Goal: Navigation & Orientation: Find specific page/section

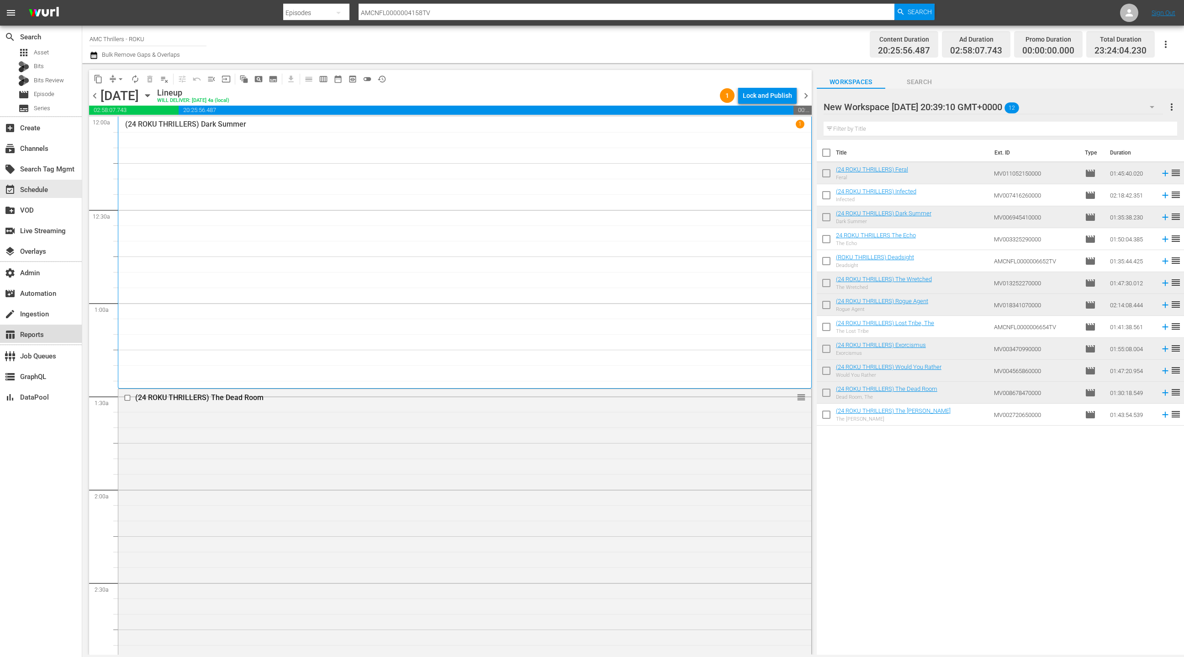
click at [40, 332] on div "table_chart Reports" at bounding box center [25, 333] width 51 height 8
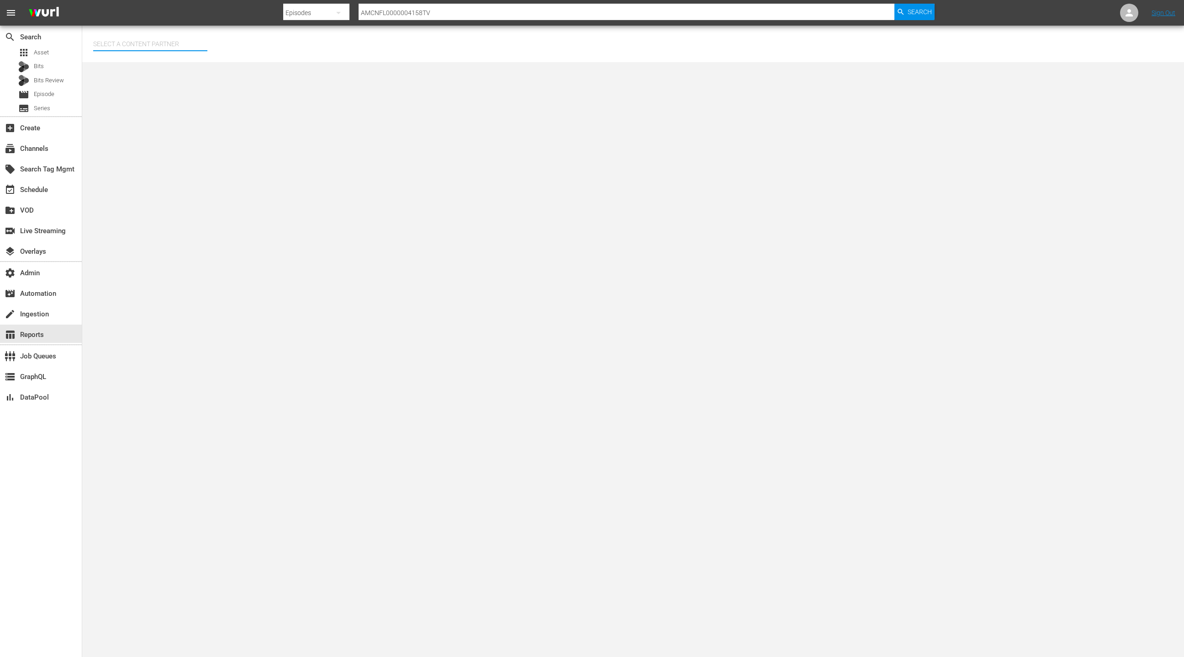
click at [149, 44] on input "text" at bounding box center [150, 44] width 114 height 22
click at [185, 71] on div "AMC Networks (138)" at bounding box center [168, 69] width 134 height 22
type input "AMC Networks (138)"
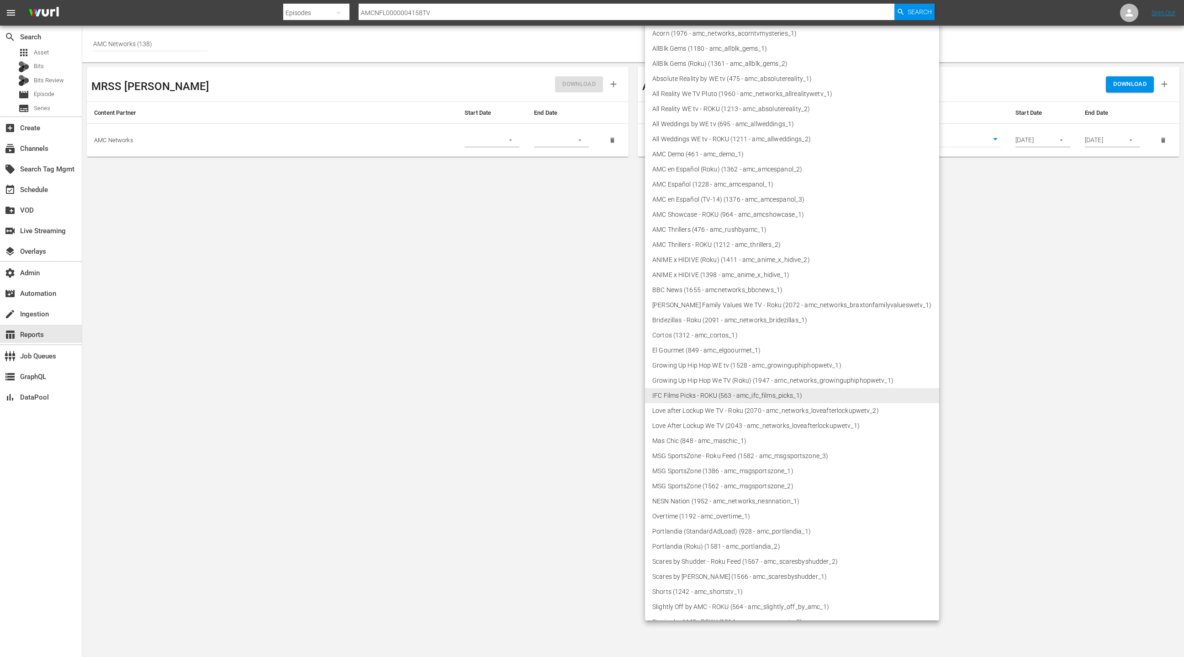
click at [872, 141] on body "menu Search By Episodes Search ID, Title, Description, Keywords, or Category AM…" at bounding box center [592, 328] width 1184 height 657
click at [763, 393] on li "IFC Films Picks - ROKU (563 - amc_ifc_films_picks_1)" at bounding box center [792, 395] width 294 height 15
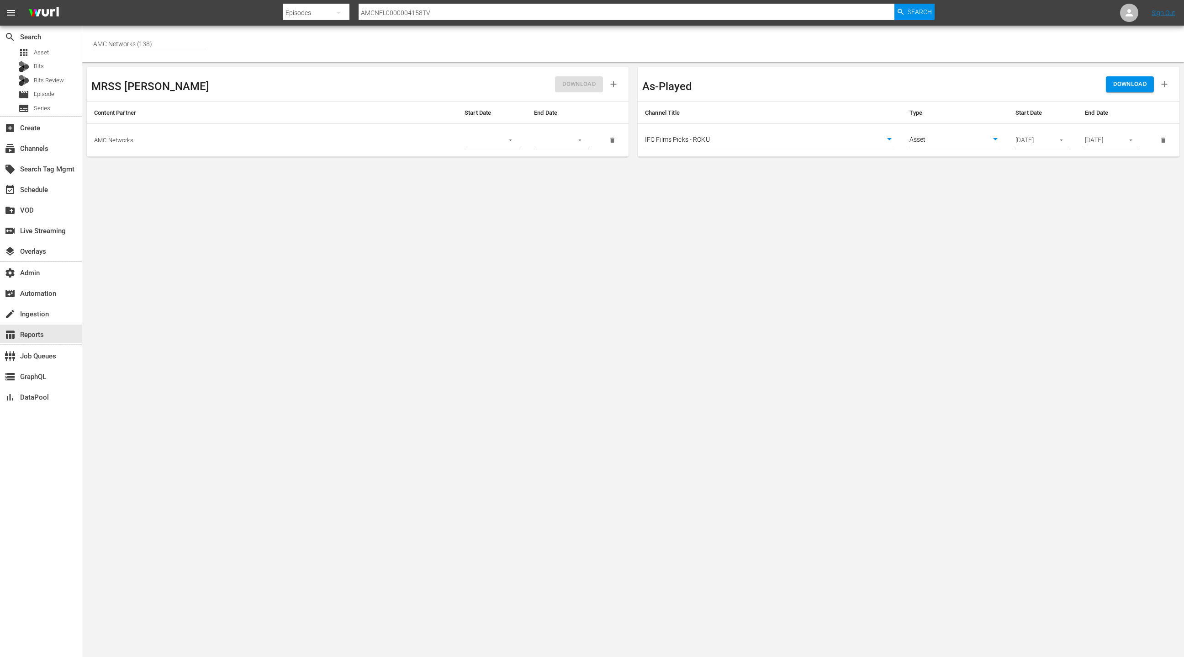
click at [955, 137] on body "menu Search By Episodes Search ID, Title, Description, Keywords, or Category AM…" at bounding box center [592, 328] width 1184 height 657
click at [946, 156] on li "Episode" at bounding box center [955, 155] width 91 height 15
type input "episode"
click at [1125, 85] on span "DOWNLOAD" at bounding box center [1129, 84] width 33 height 11
click at [41, 97] on span "Episode" at bounding box center [44, 94] width 21 height 9
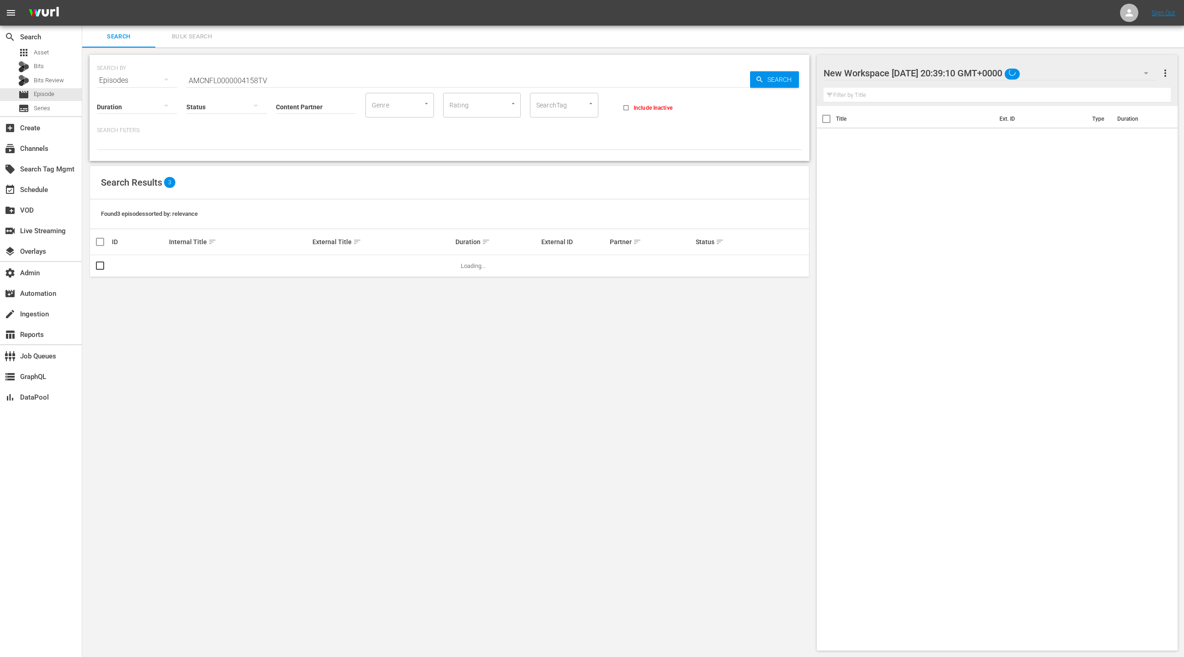
click at [200, 41] on span "Bulk Search" at bounding box center [192, 37] width 62 height 11
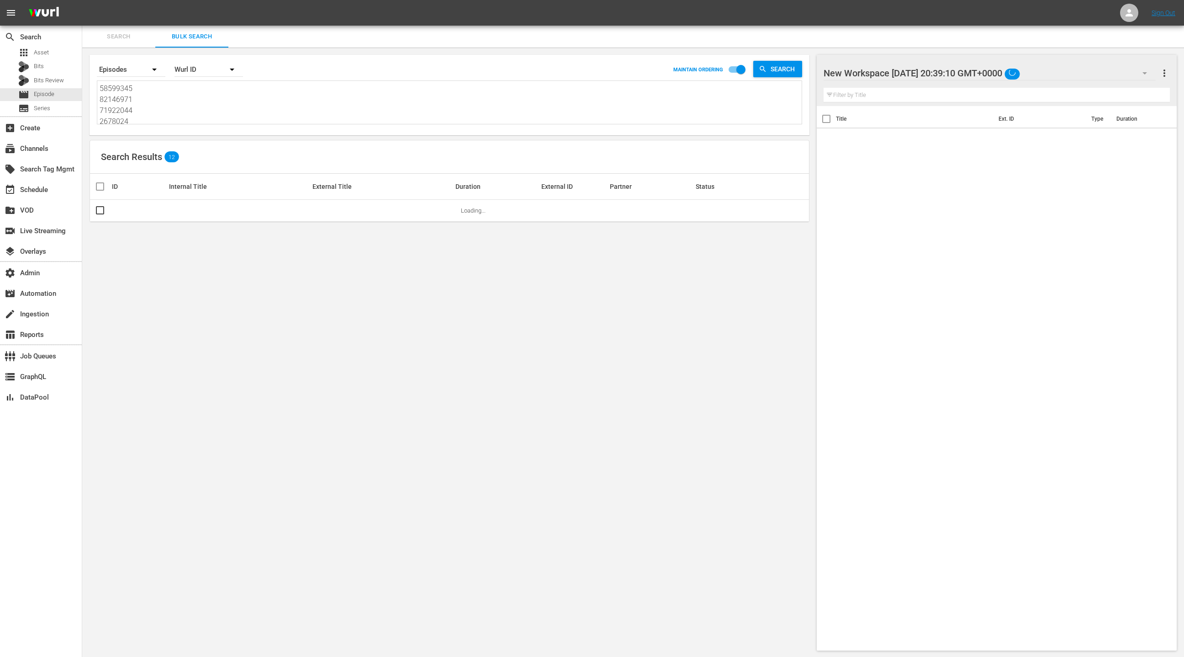
click at [203, 110] on textarea "58599345 82146971 71922044 2678024 46249348 66616540 82074090 41683289 71922037…" at bounding box center [451, 104] width 702 height 42
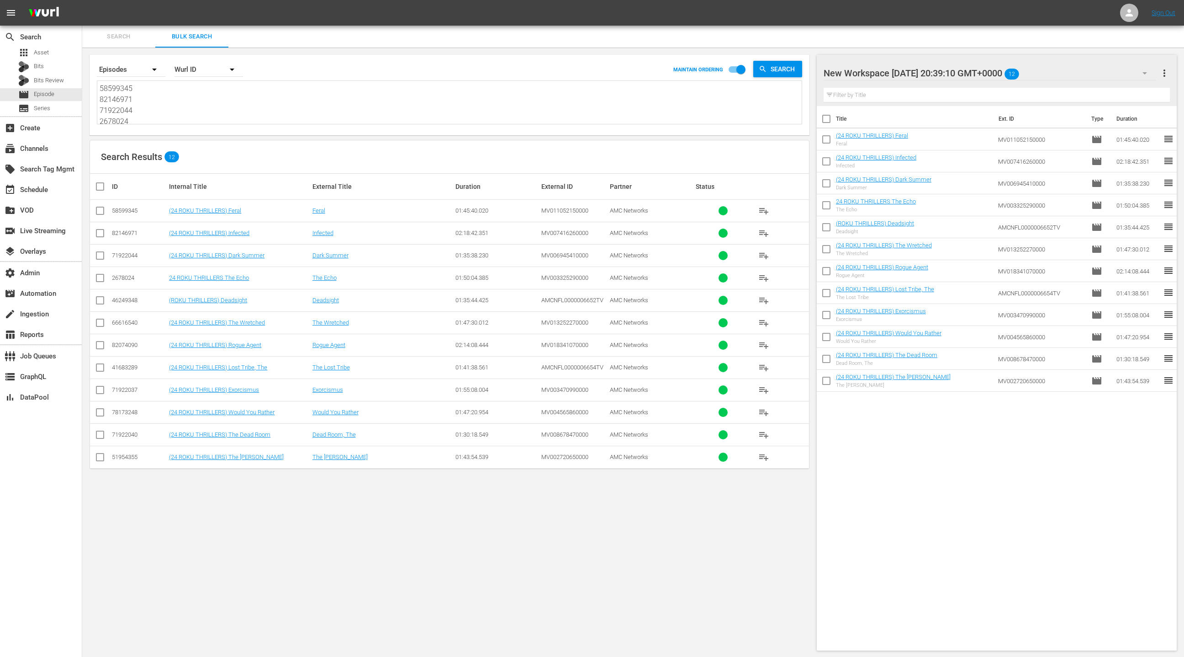
paste textarea "66616533 2677913 41683288 83452534 49016620 69785117 16701243 49995072 1914179 …"
type textarea "66616533 2677913 41683288 83452534 49016620 69785117 16701243 49995072 1914179 …"
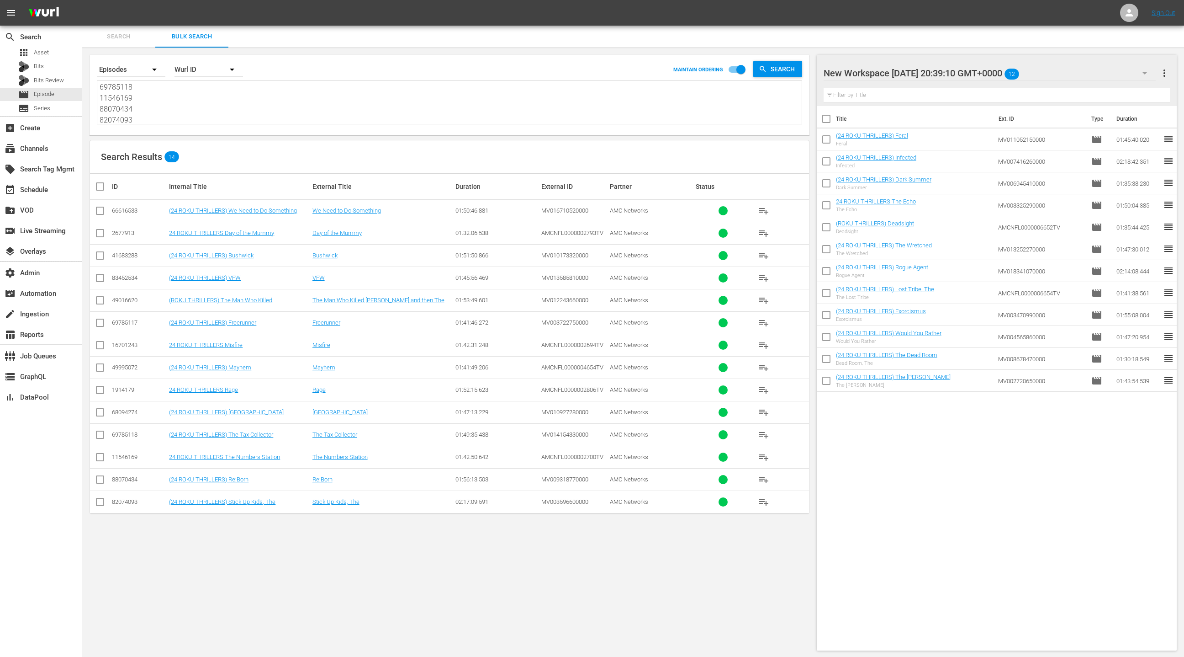
type textarea "66616533 2677913 41683288 83452534 49016620 69785117 16701243 49995072 1914179 …"
click at [1162, 75] on span "more_vert" at bounding box center [1164, 73] width 11 height 11
click at [1137, 91] on div "Clear All Workspace Items" at bounding box center [1105, 90] width 107 height 16
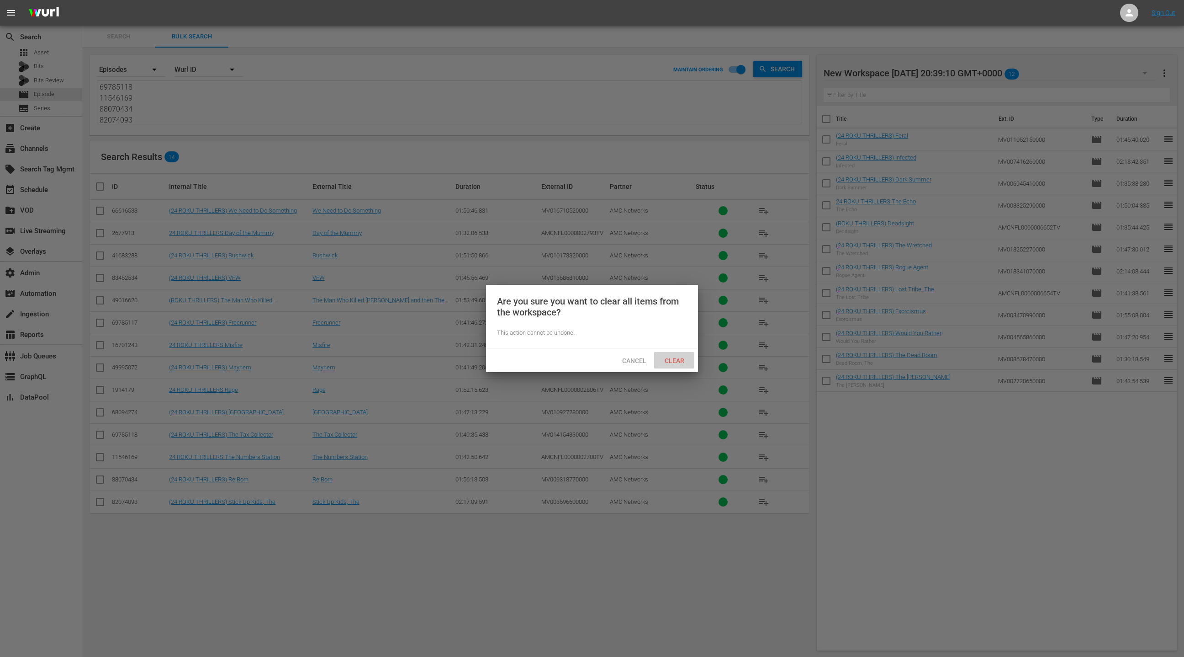
click at [683, 364] on span "Clear" at bounding box center [674, 360] width 34 height 7
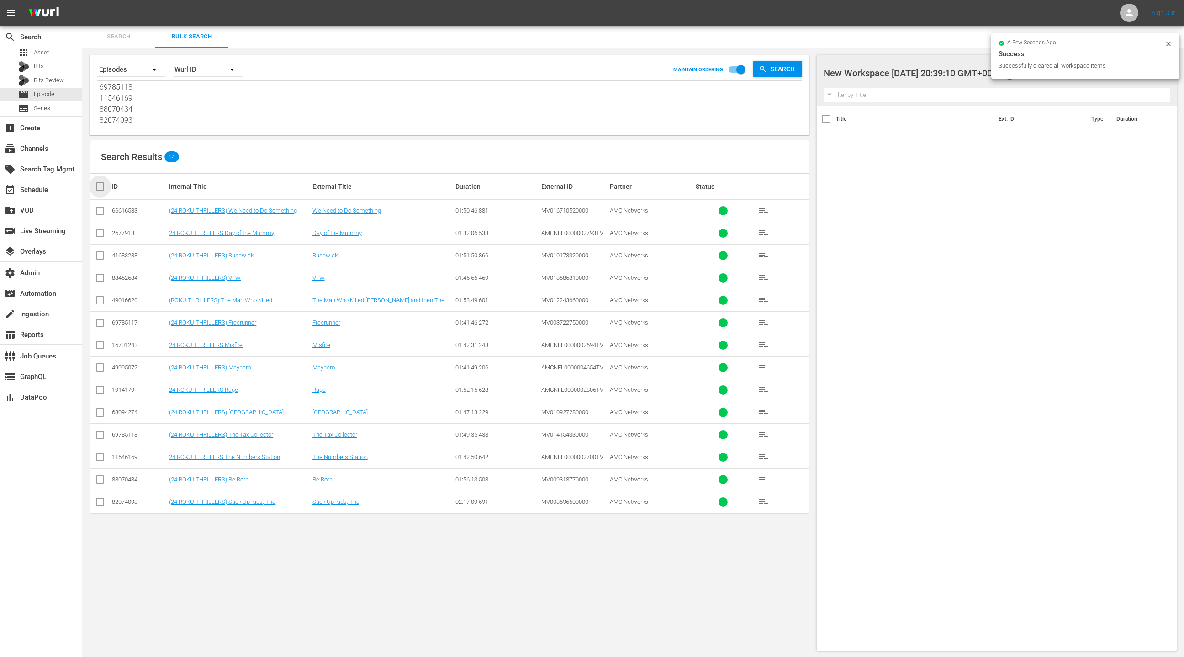
drag, startPoint x: 99, startPoint y: 189, endPoint x: 393, endPoint y: 169, distance: 294.4
click at [99, 189] on input "checkbox" at bounding box center [104, 186] width 18 height 11
checkbox input "true"
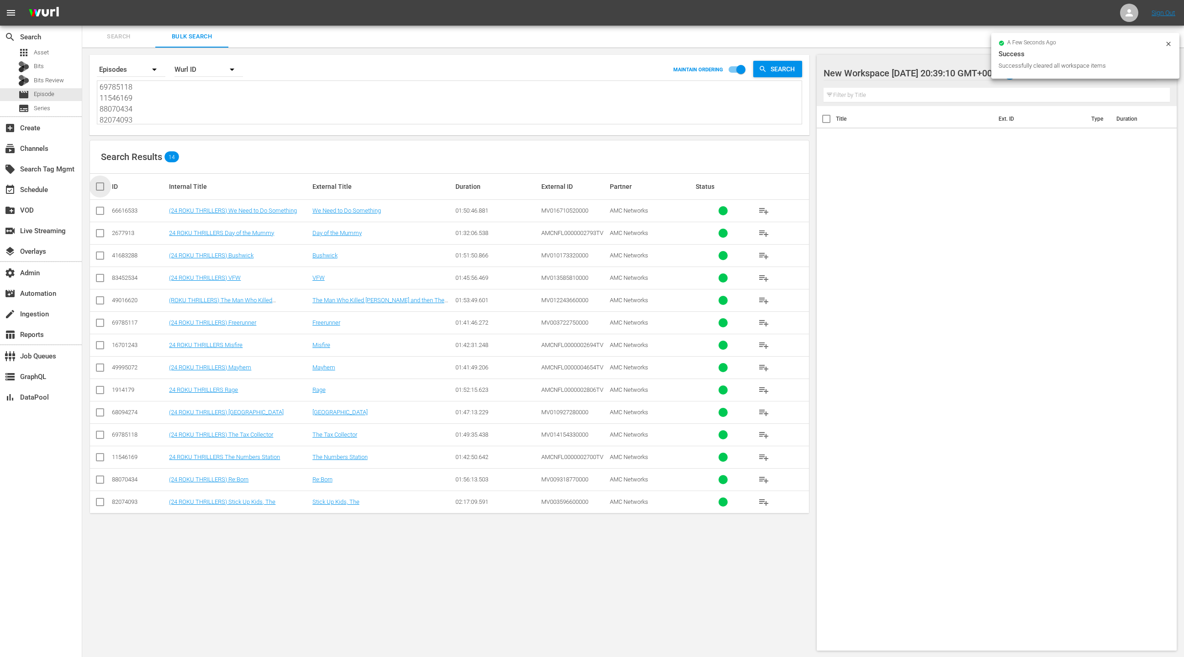
checkbox input "true"
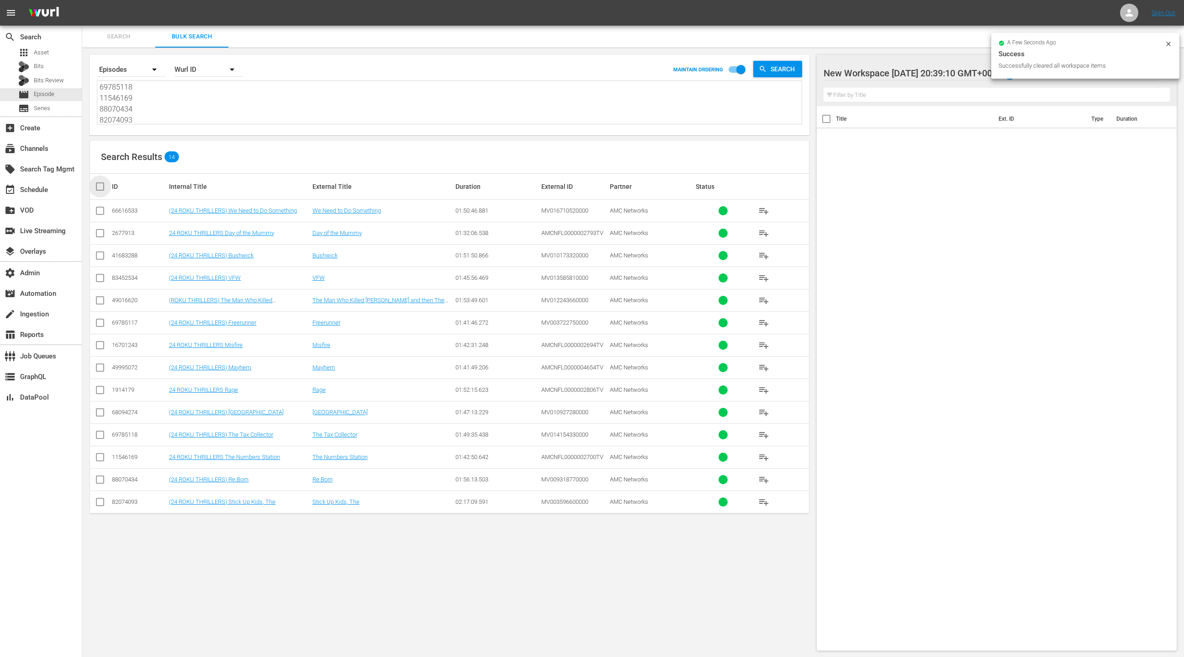
checkbox input "true"
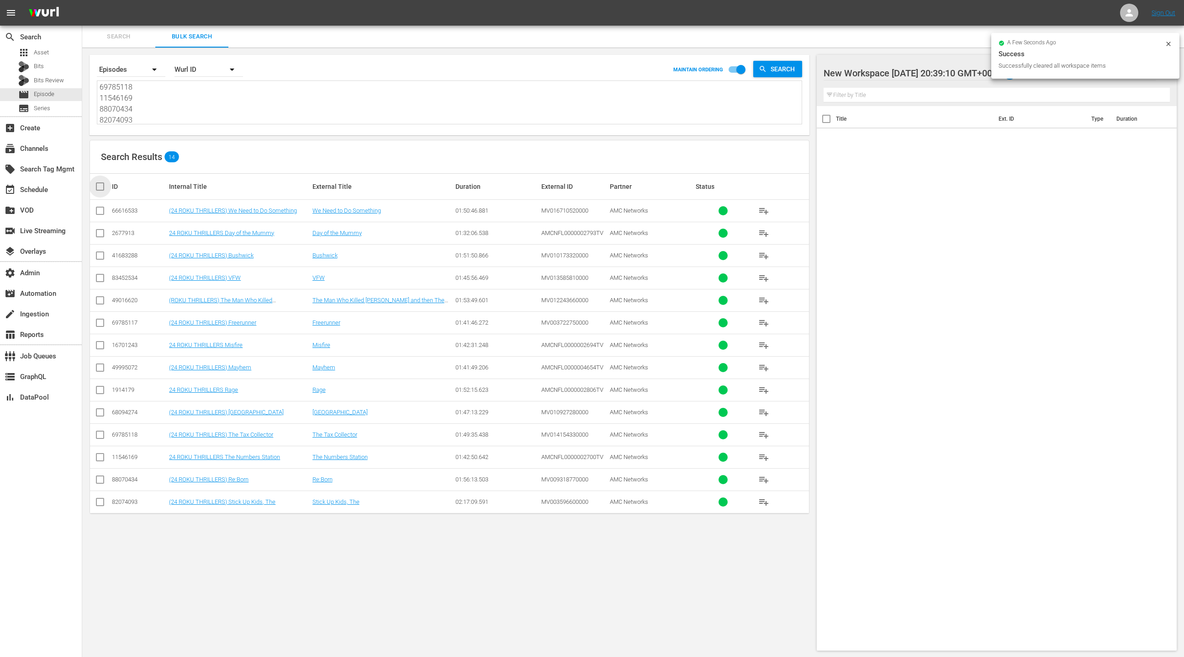
checkbox input "true"
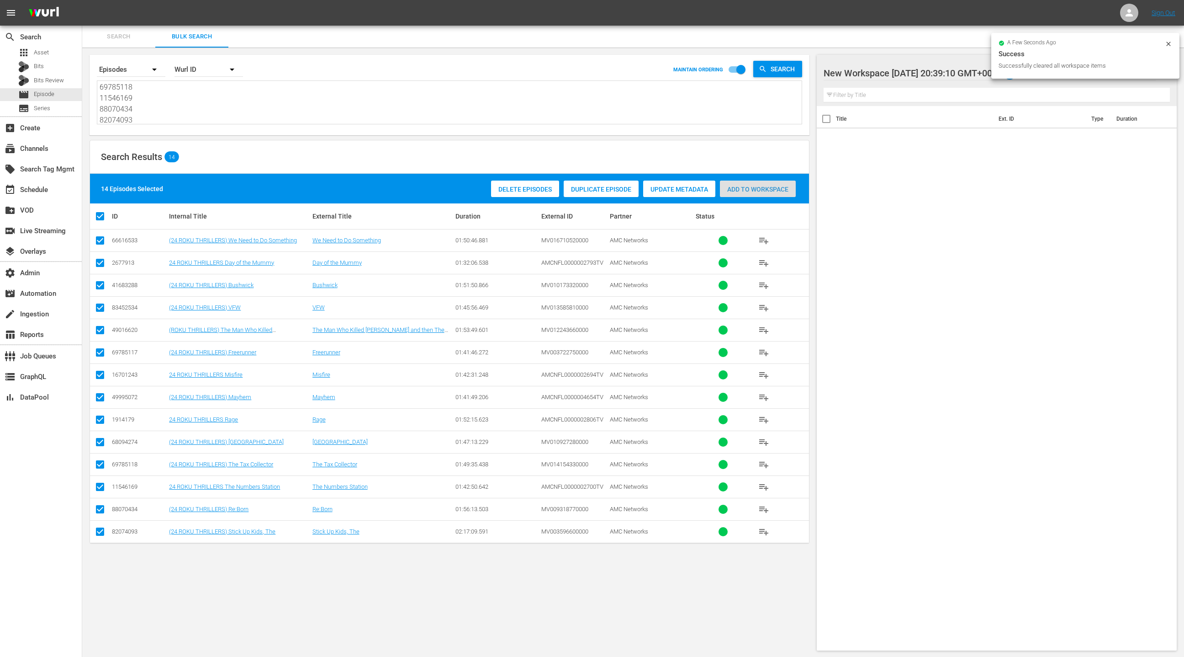
click at [758, 193] on div "Add to Workspace" at bounding box center [758, 188] width 76 height 17
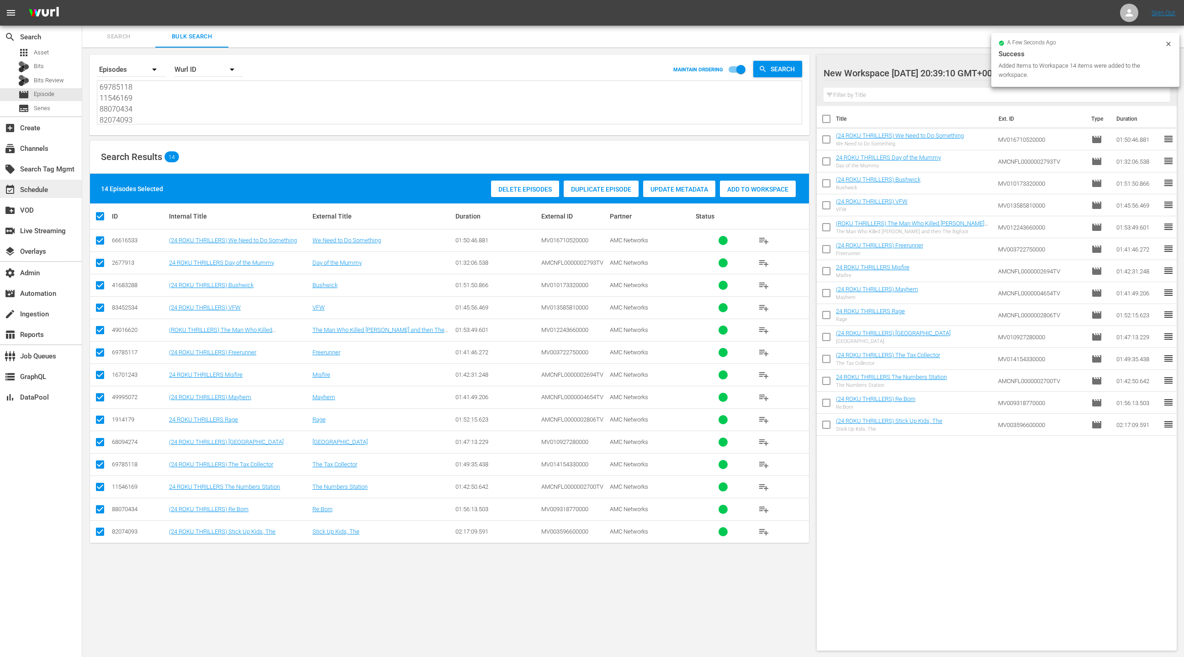
click at [54, 193] on div "event_available Schedule" at bounding box center [41, 189] width 82 height 18
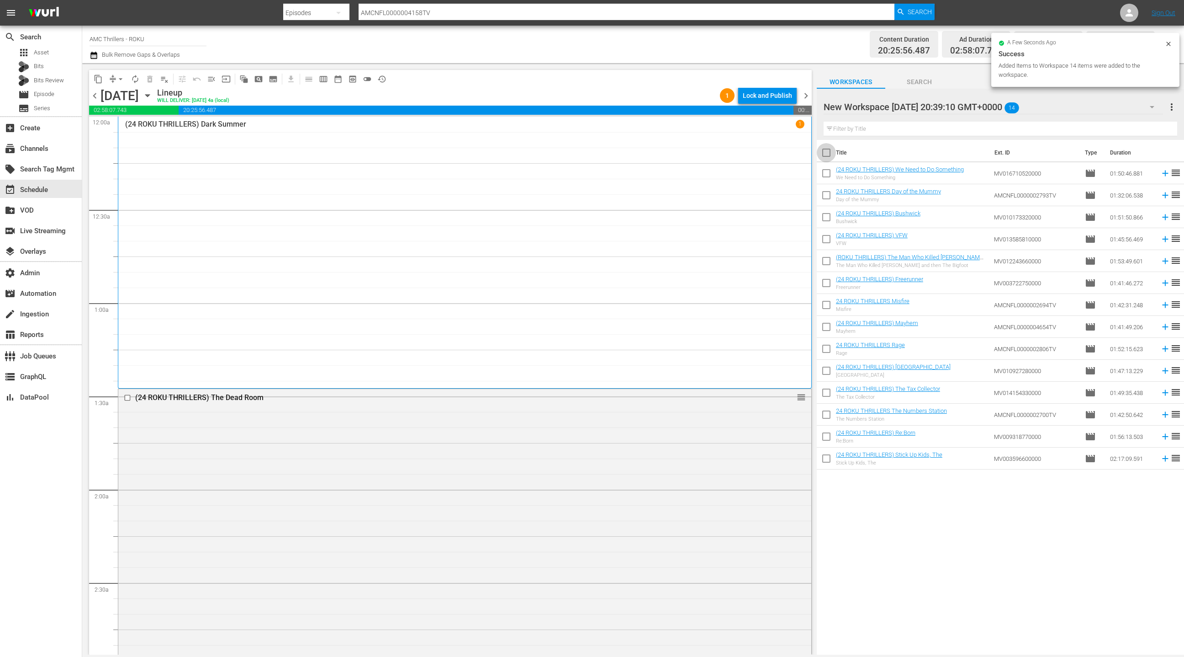
drag, startPoint x: 829, startPoint y: 155, endPoint x: 890, endPoint y: 165, distance: 62.4
click at [830, 155] on input "checkbox" at bounding box center [826, 154] width 19 height 19
checkbox input "true"
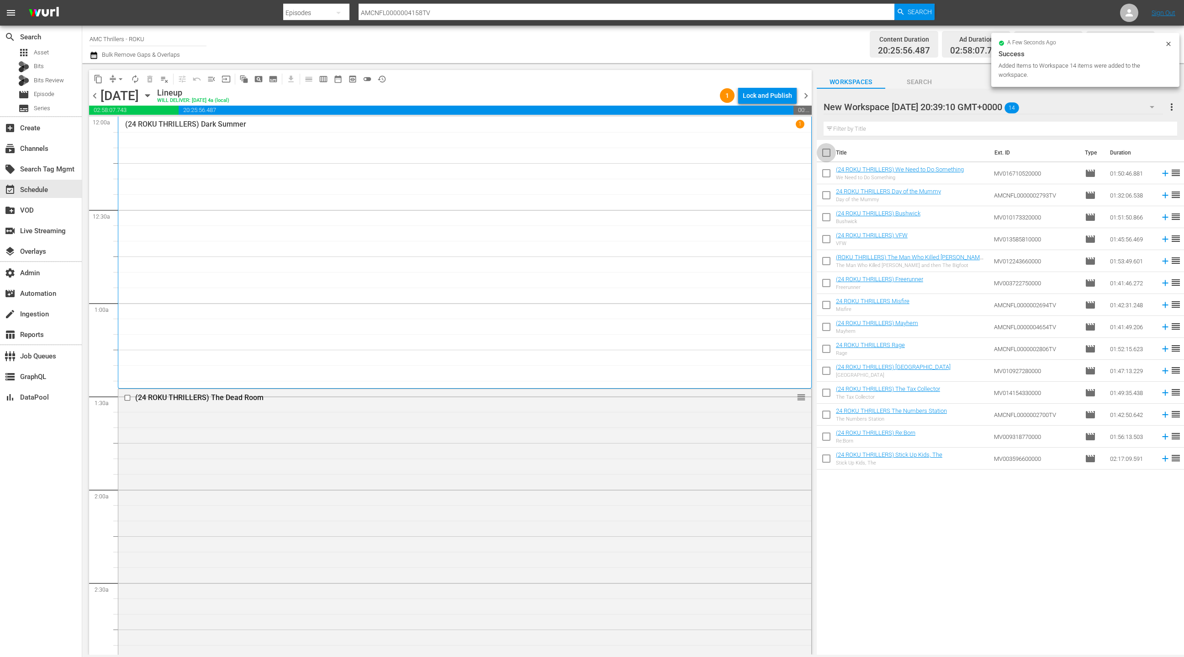
checkbox input "true"
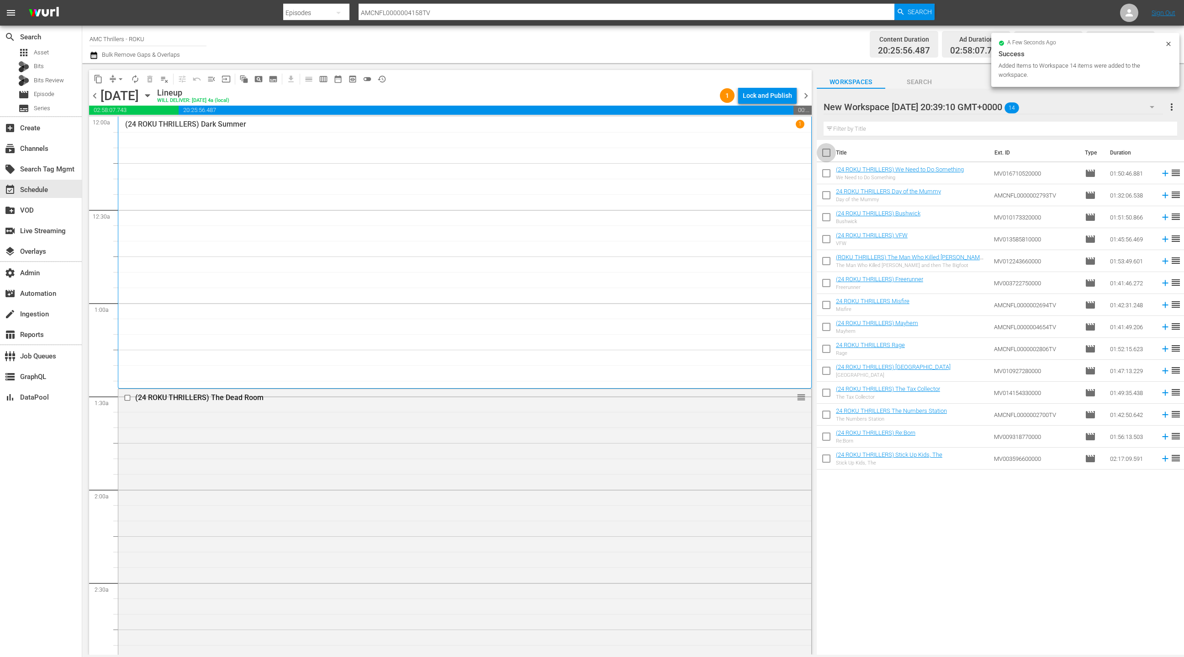
checkbox input "true"
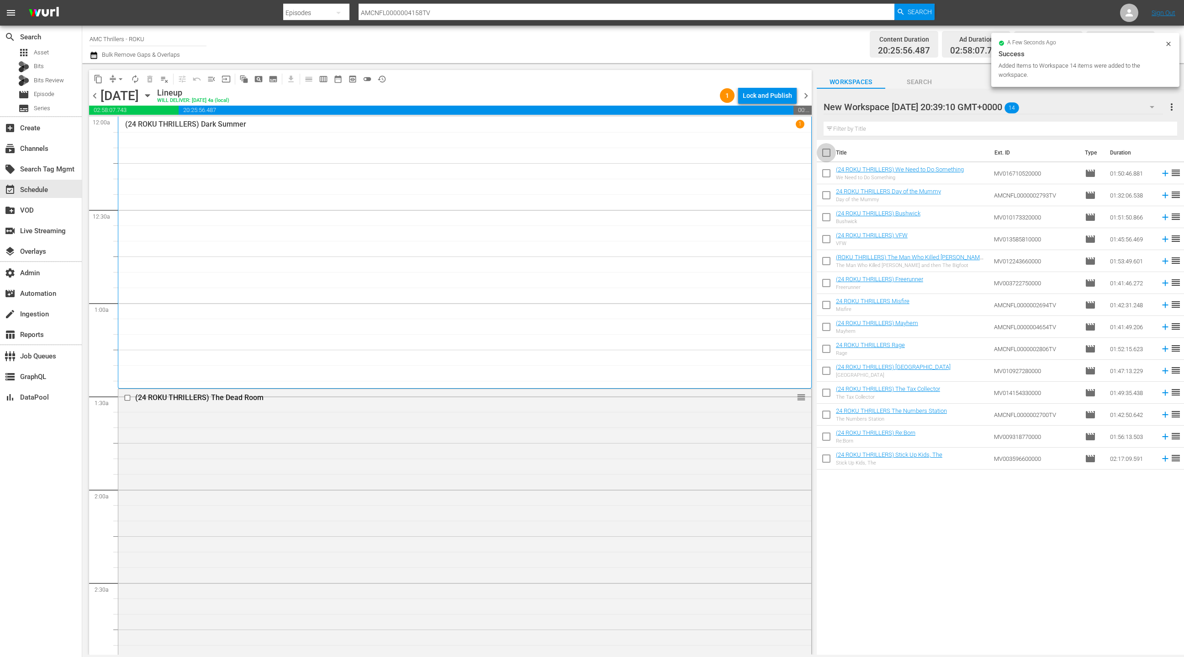
checkbox input "true"
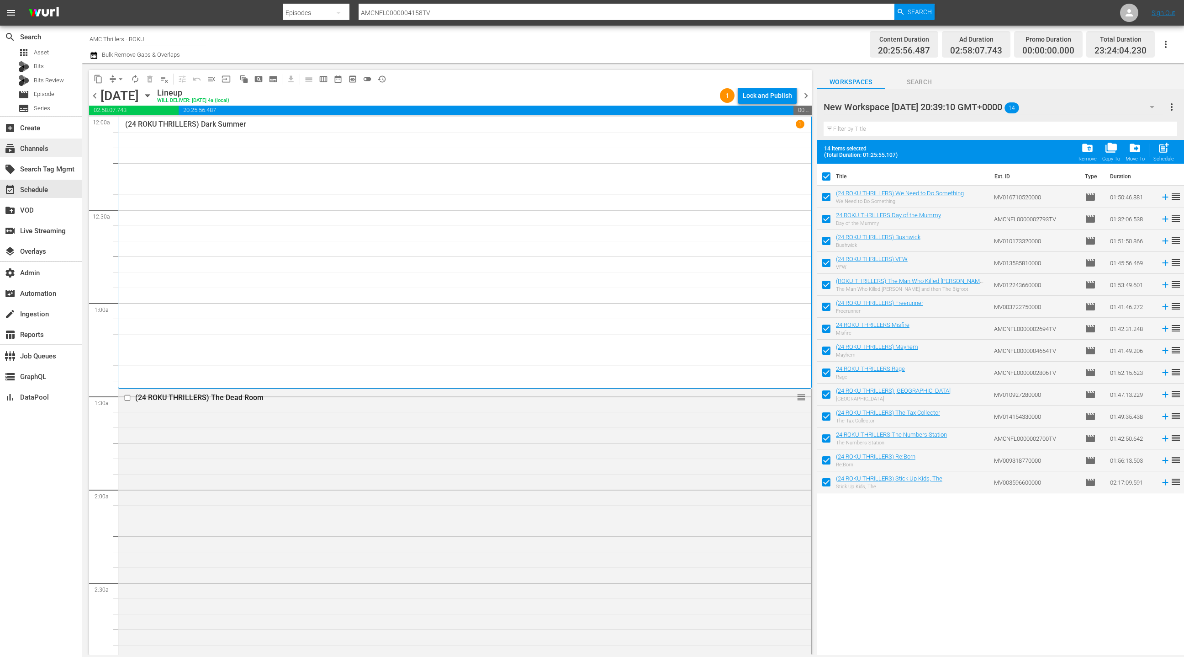
click at [56, 152] on div "subscriptions Channels" at bounding box center [41, 147] width 82 height 18
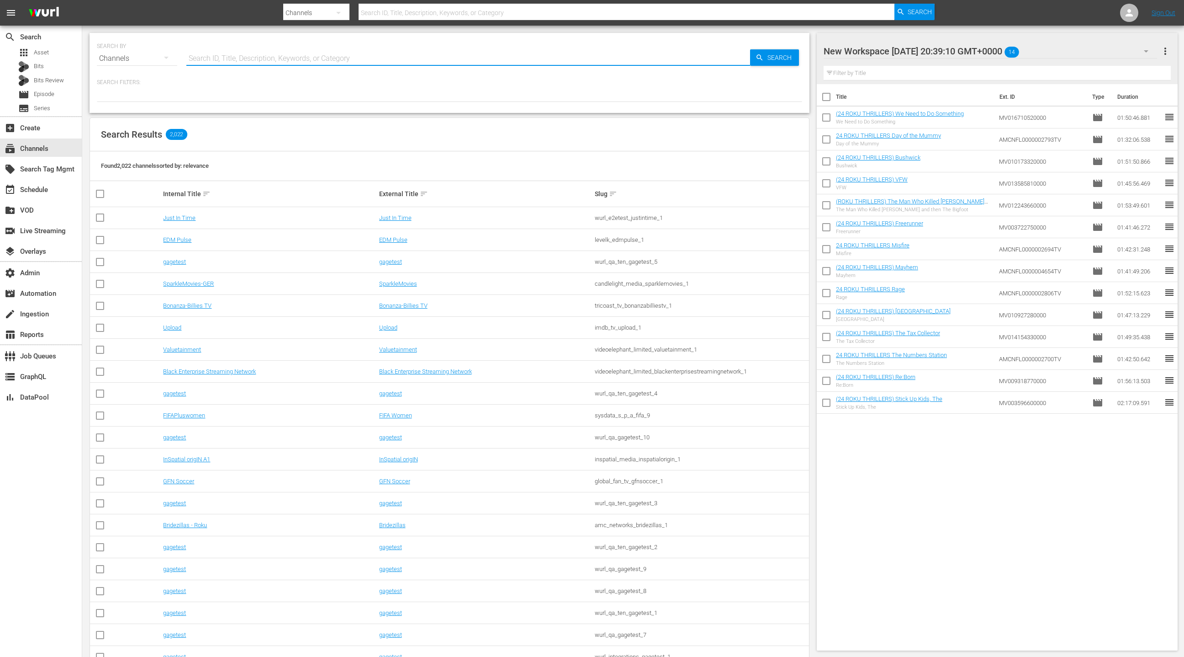
click at [207, 59] on input "text" at bounding box center [468, 59] width 564 height 22
type input "zee"
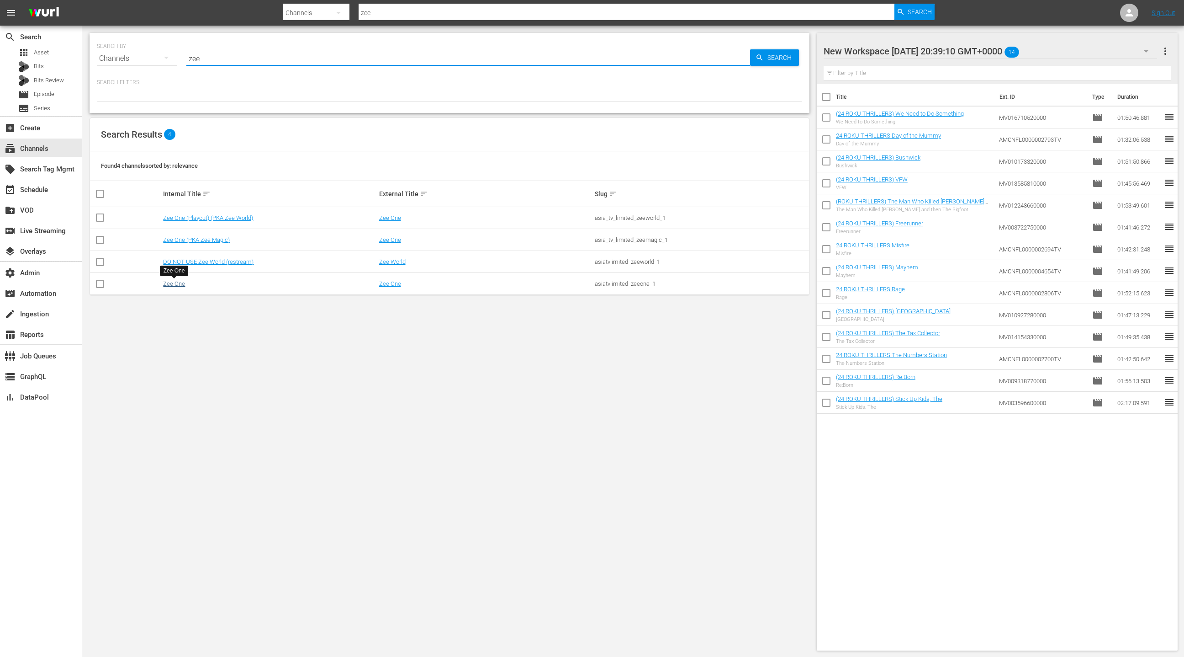
type input "zee"
click at [180, 284] on link "Zee One" at bounding box center [174, 283] width 22 height 7
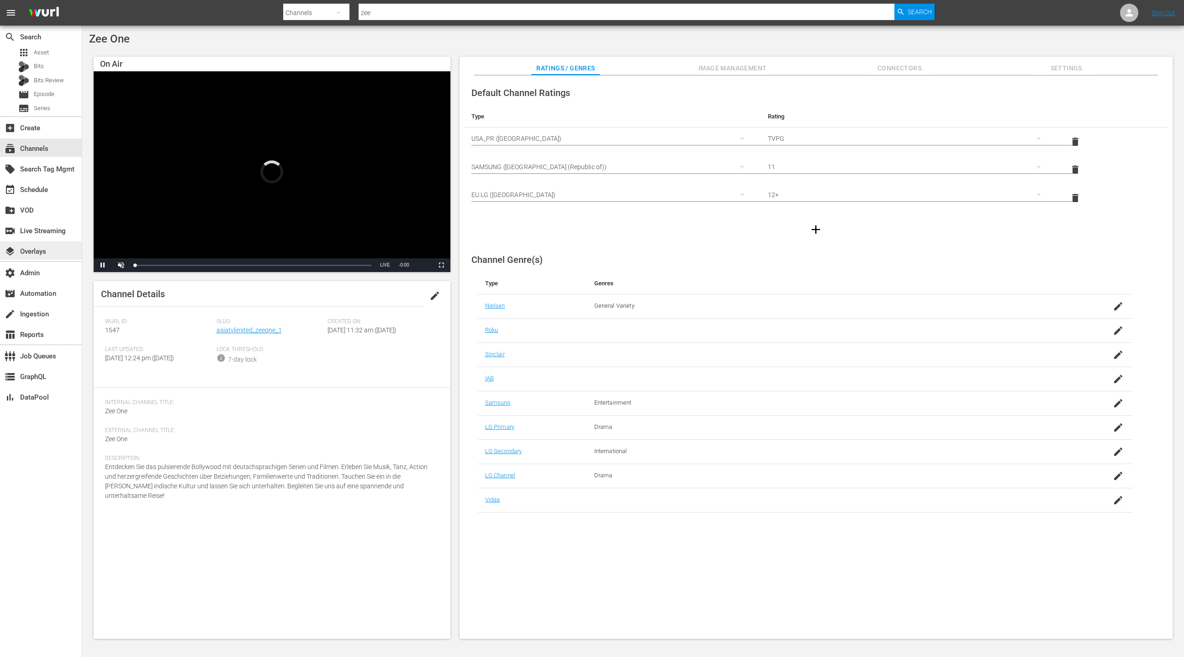
click at [57, 254] on div "layers Overlays" at bounding box center [41, 250] width 82 height 18
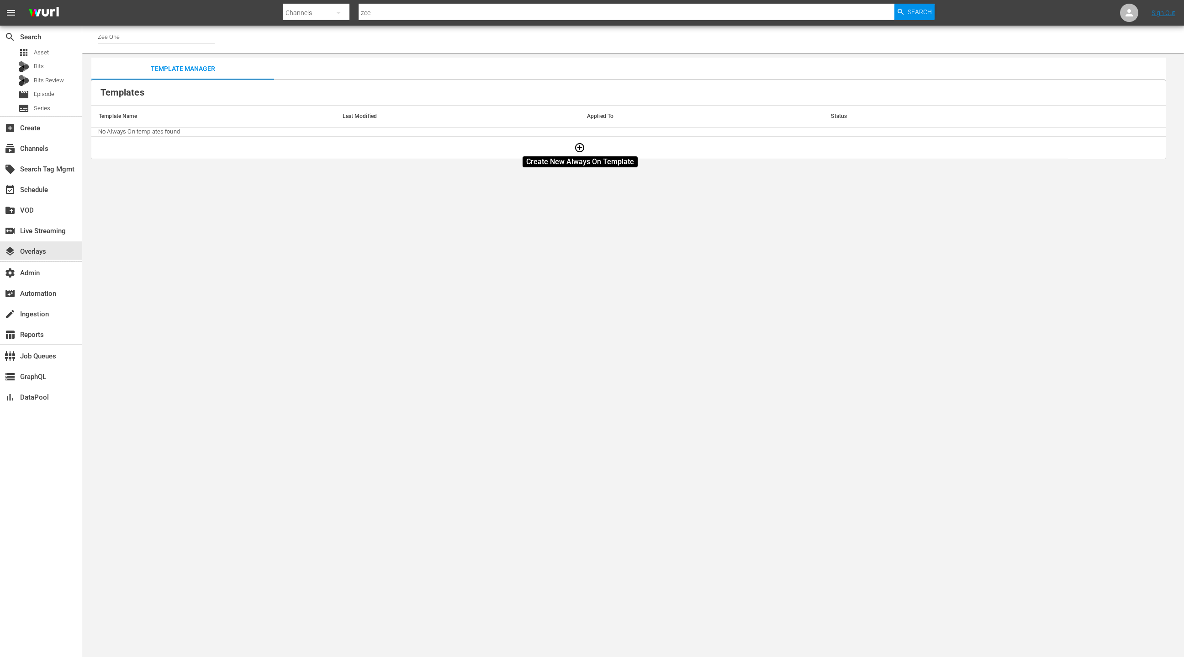
click at [583, 150] on icon "button" at bounding box center [579, 147] width 11 height 11
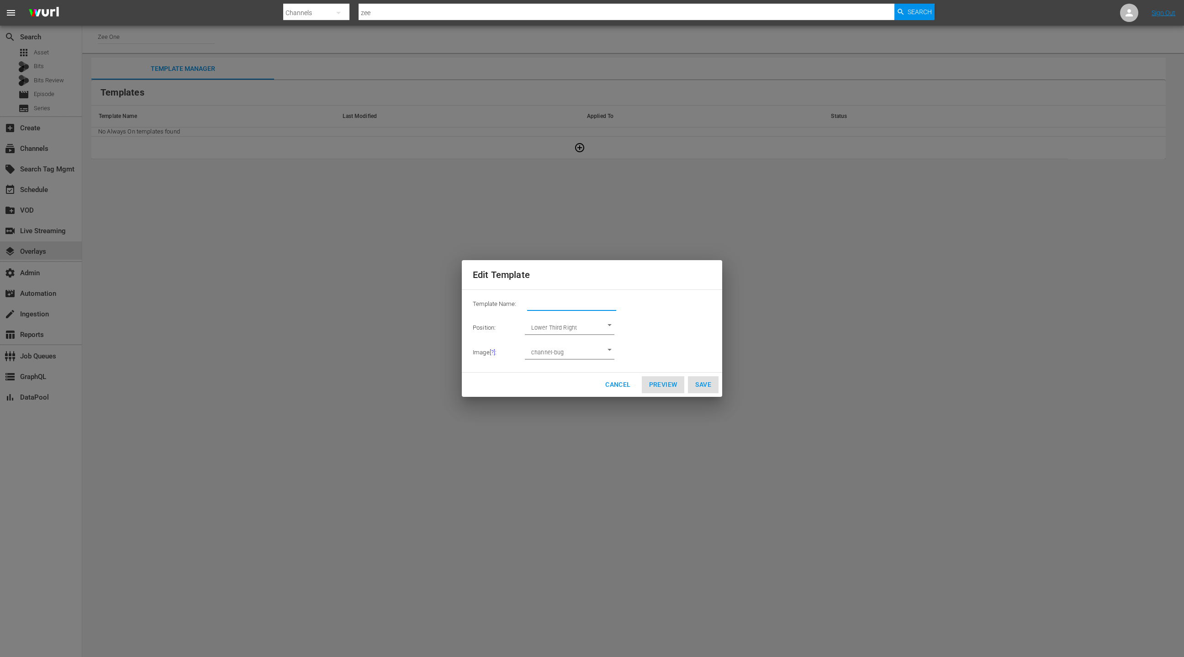
click at [567, 302] on input "text" at bounding box center [571, 303] width 89 height 13
click at [588, 326] on body "menu Search By Channels Search ID, Title, Description, Keywords, or Category ze…" at bounding box center [592, 328] width 1184 height 657
click at [617, 384] on div at bounding box center [592, 328] width 1184 height 657
click at [617, 384] on span "Cancel" at bounding box center [617, 384] width 25 height 11
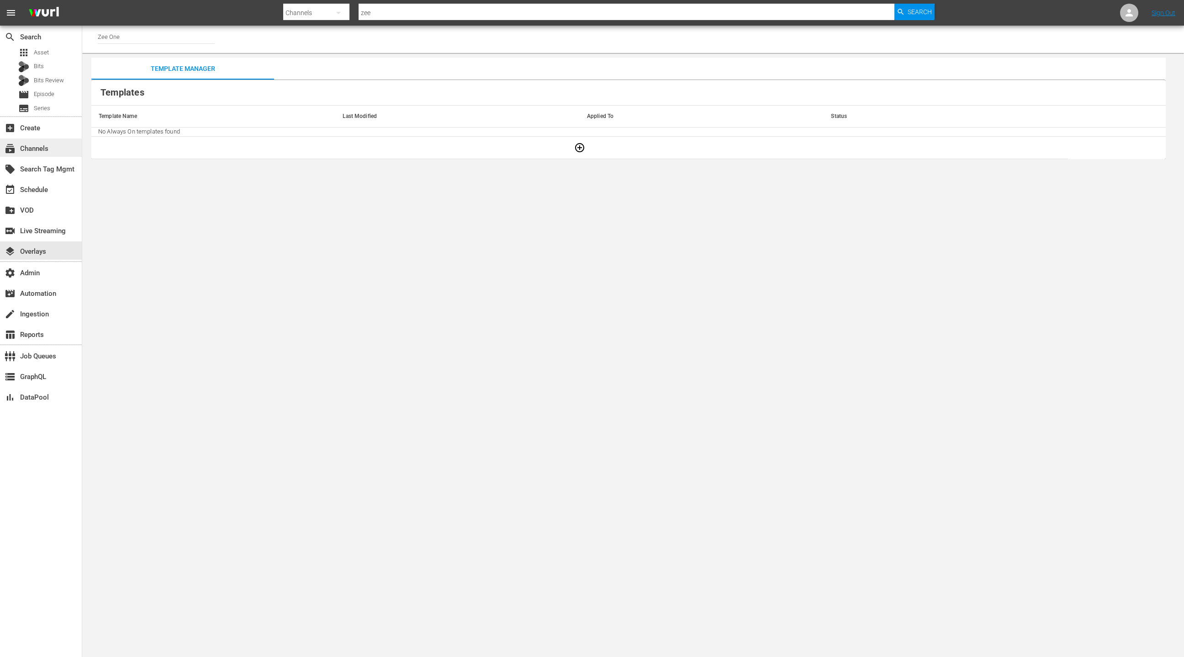
click at [56, 152] on div "subscriptions Channels" at bounding box center [41, 147] width 82 height 18
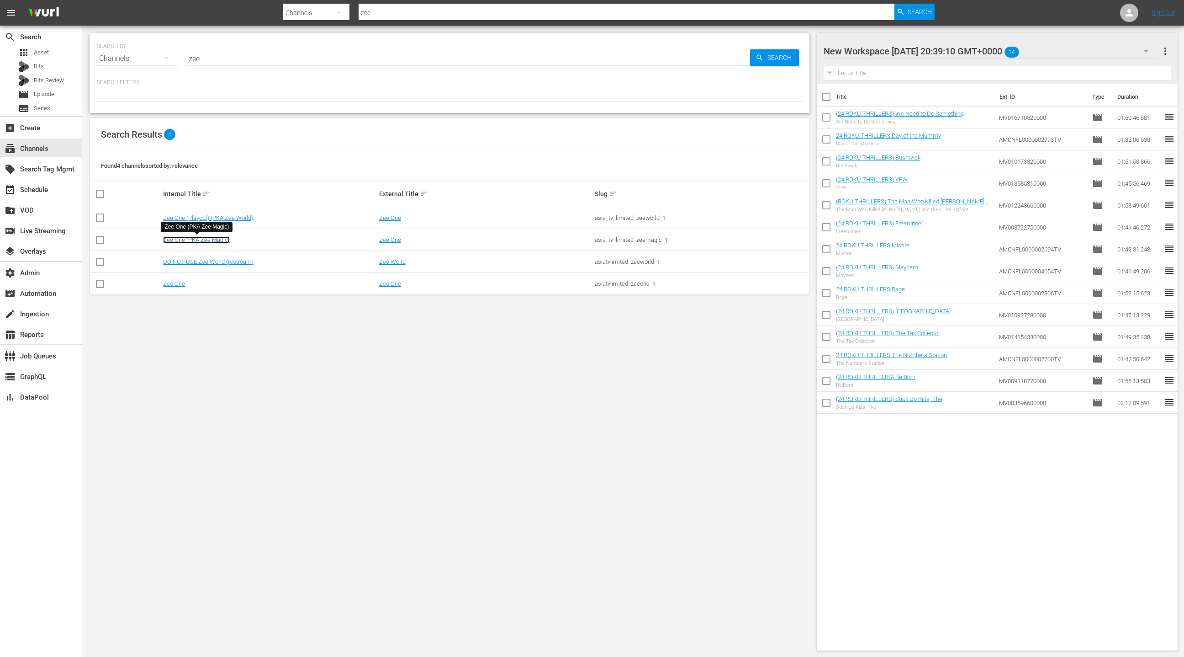
click at [207, 240] on link "Zee One (PKA Zee Magic)" at bounding box center [196, 239] width 67 height 7
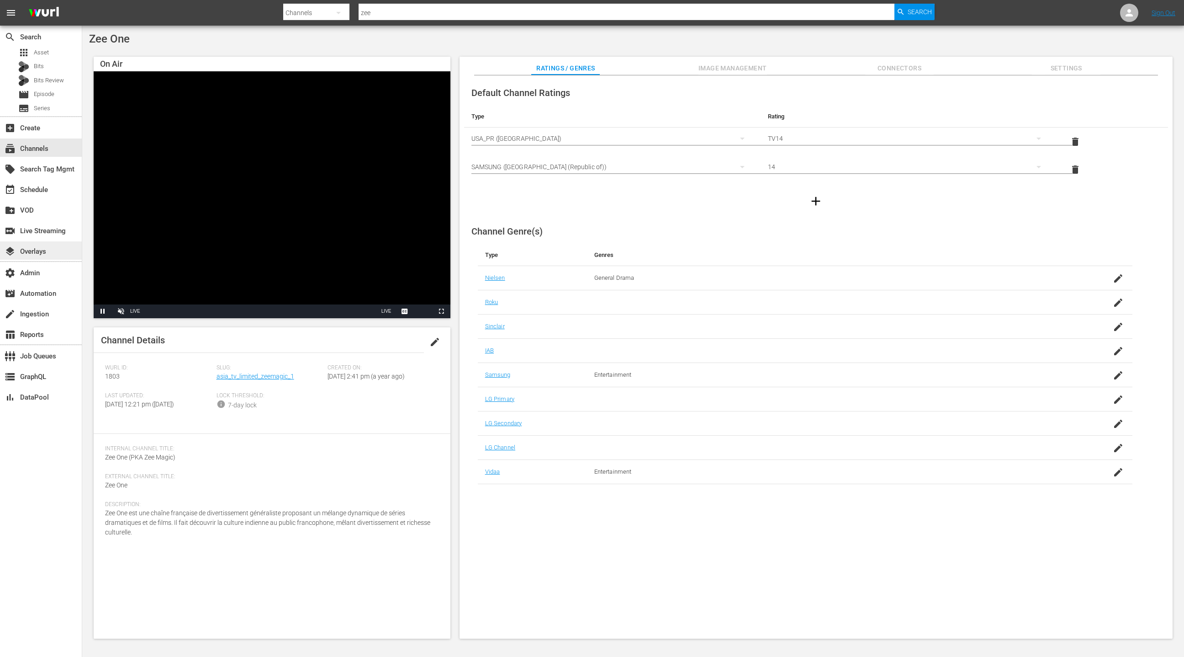
click at [51, 248] on div "layers Overlays" at bounding box center [41, 250] width 82 height 18
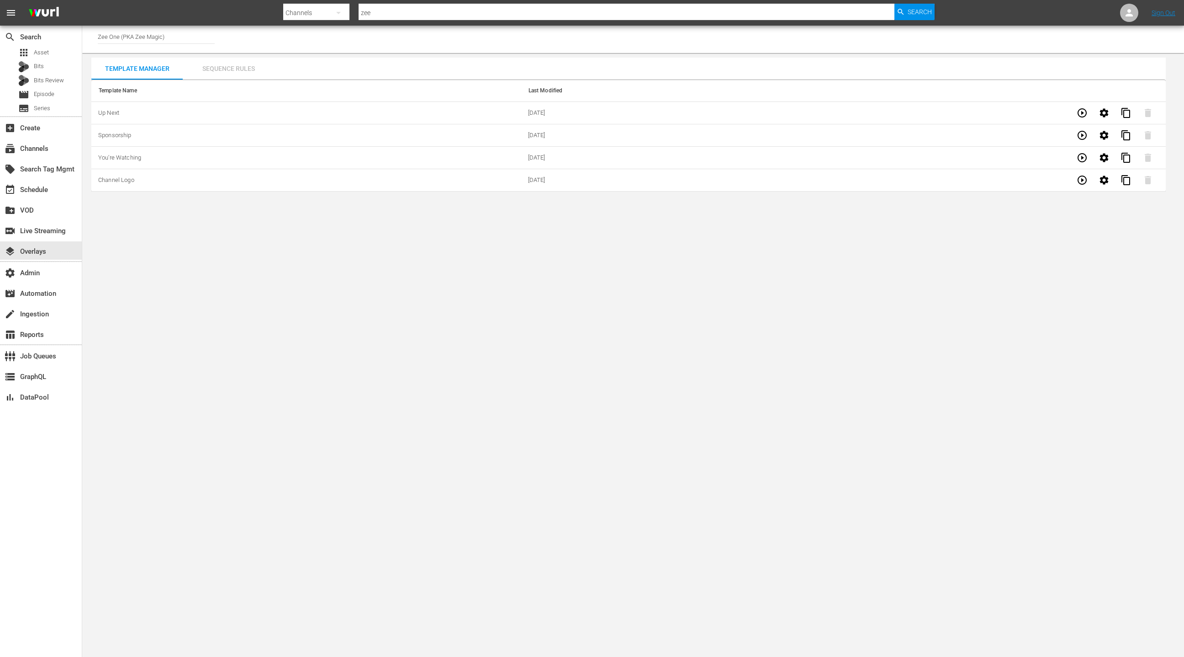
click at [247, 73] on div "Sequence Rules" at bounding box center [228, 69] width 91 height 22
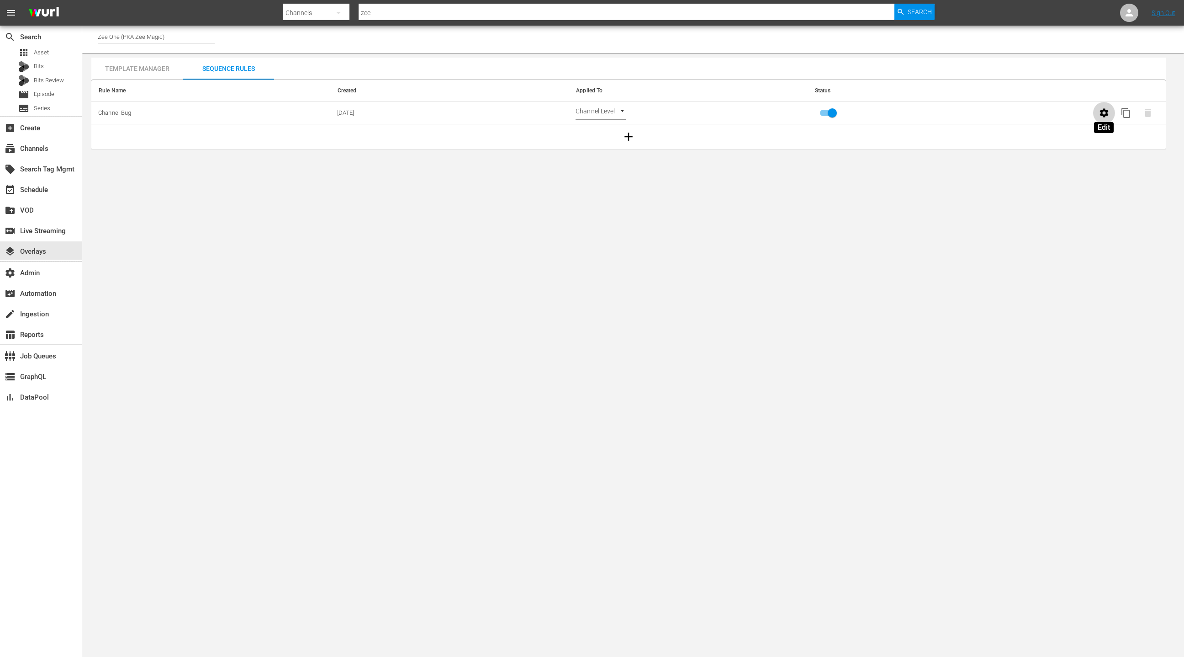
click at [1105, 117] on icon "button" at bounding box center [1104, 112] width 11 height 11
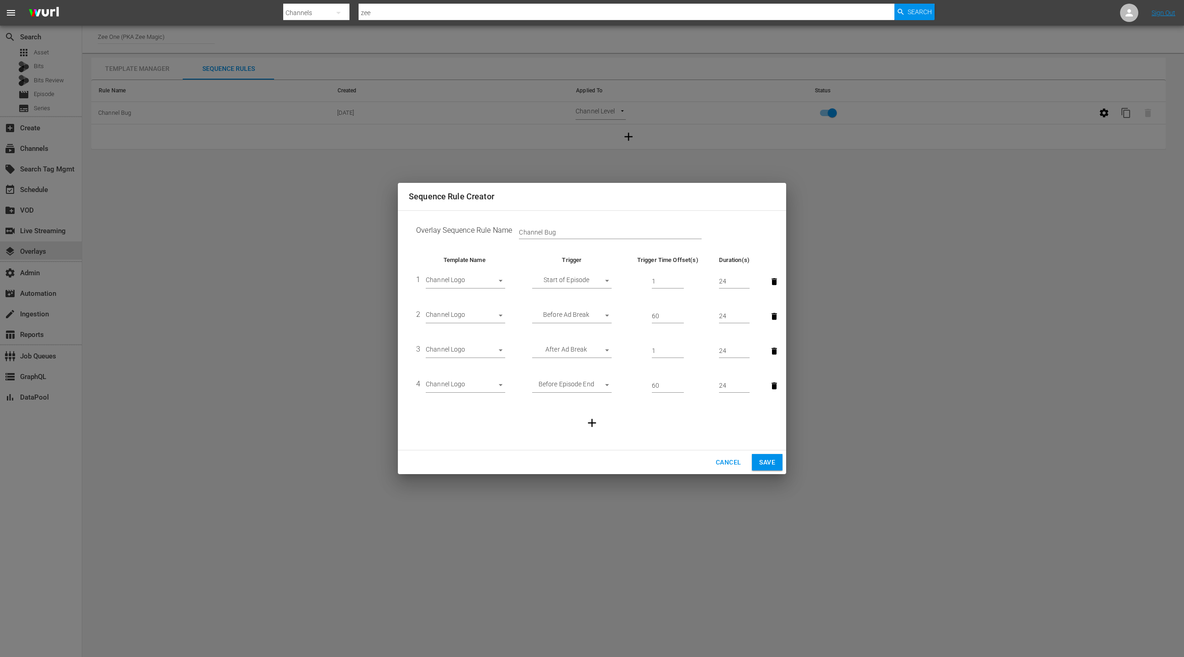
click at [731, 462] on span "Cancel" at bounding box center [728, 461] width 25 height 11
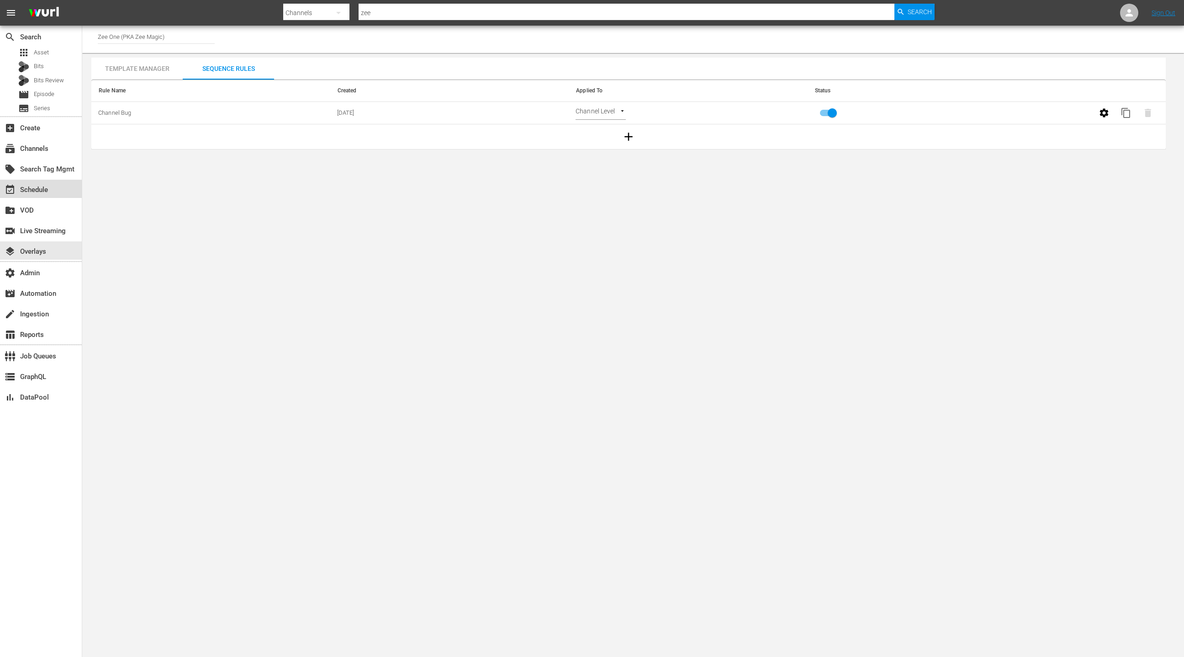
click at [49, 187] on div "event_available Schedule" at bounding box center [25, 188] width 51 height 8
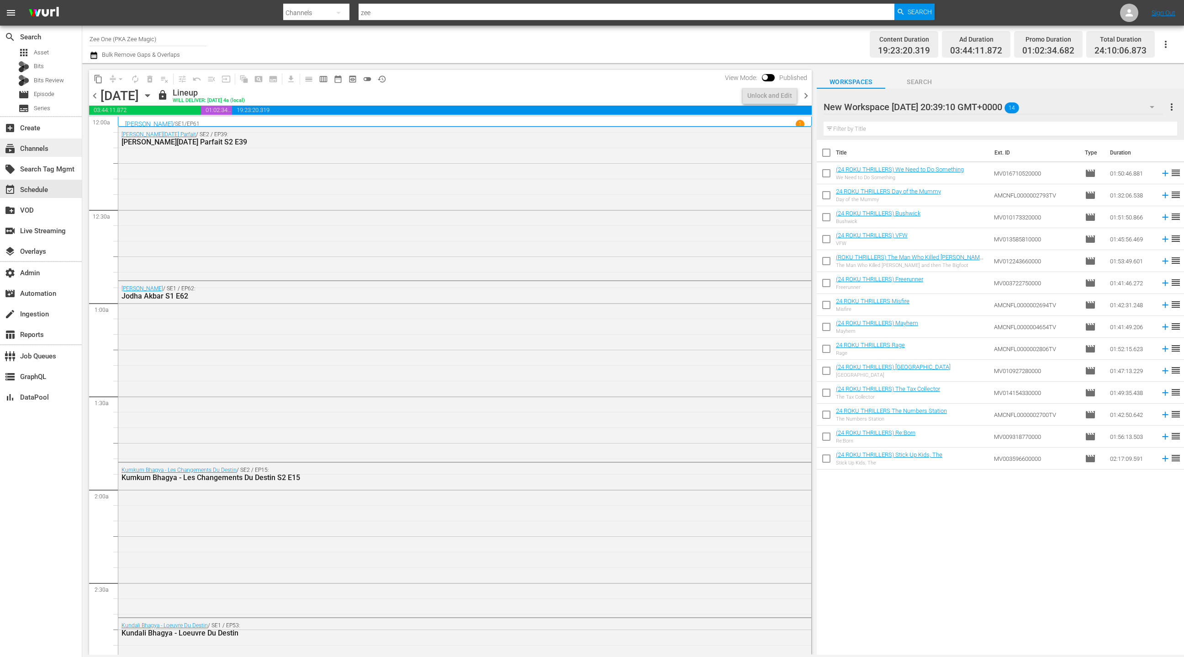
click at [45, 149] on div "subscriptions Channels" at bounding box center [25, 147] width 51 height 8
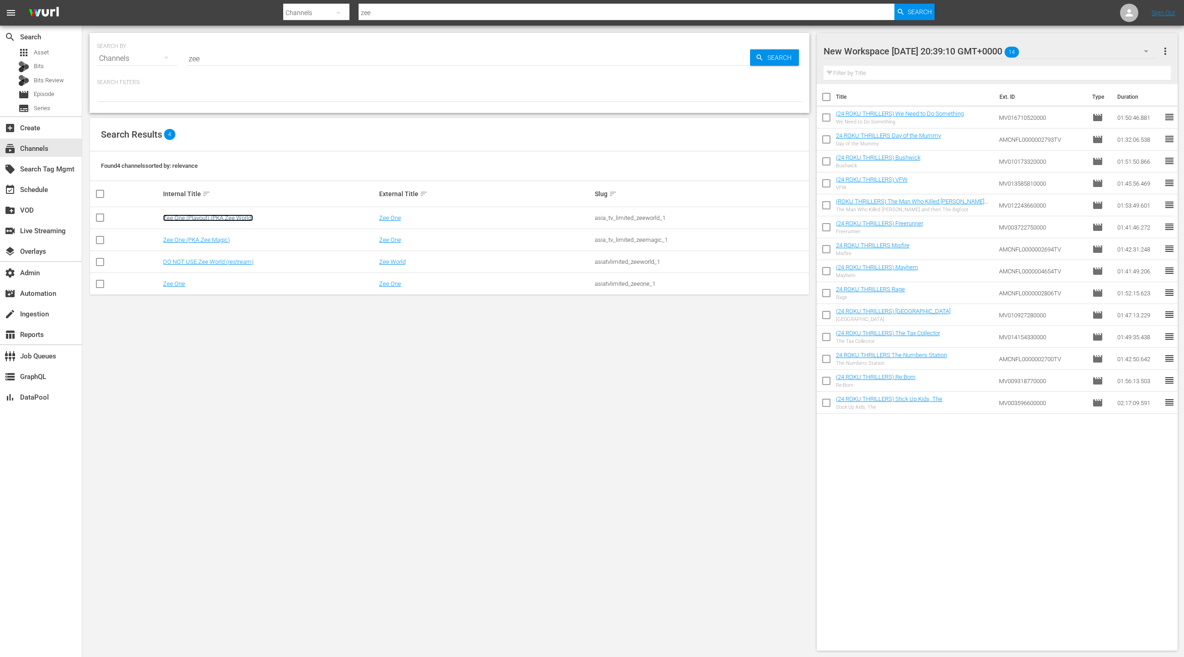
click at [185, 216] on link "Zee One (Playout) (PKA Zee World)" at bounding box center [208, 217] width 90 height 7
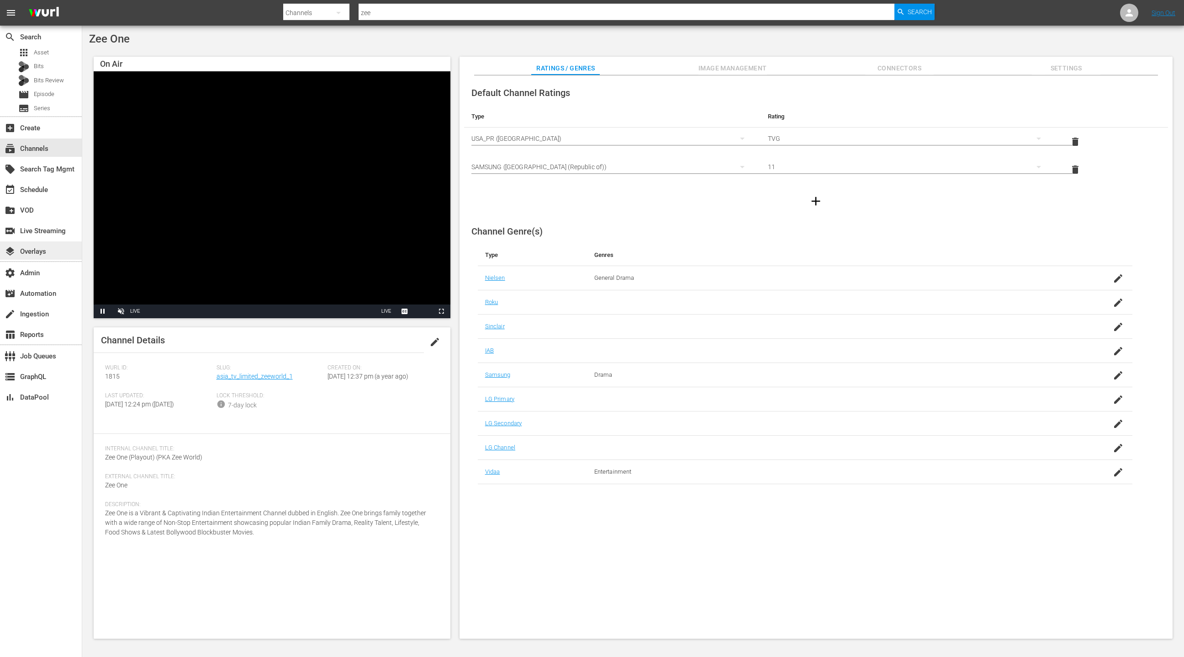
click at [45, 244] on div "layers Overlays" at bounding box center [41, 250] width 82 height 18
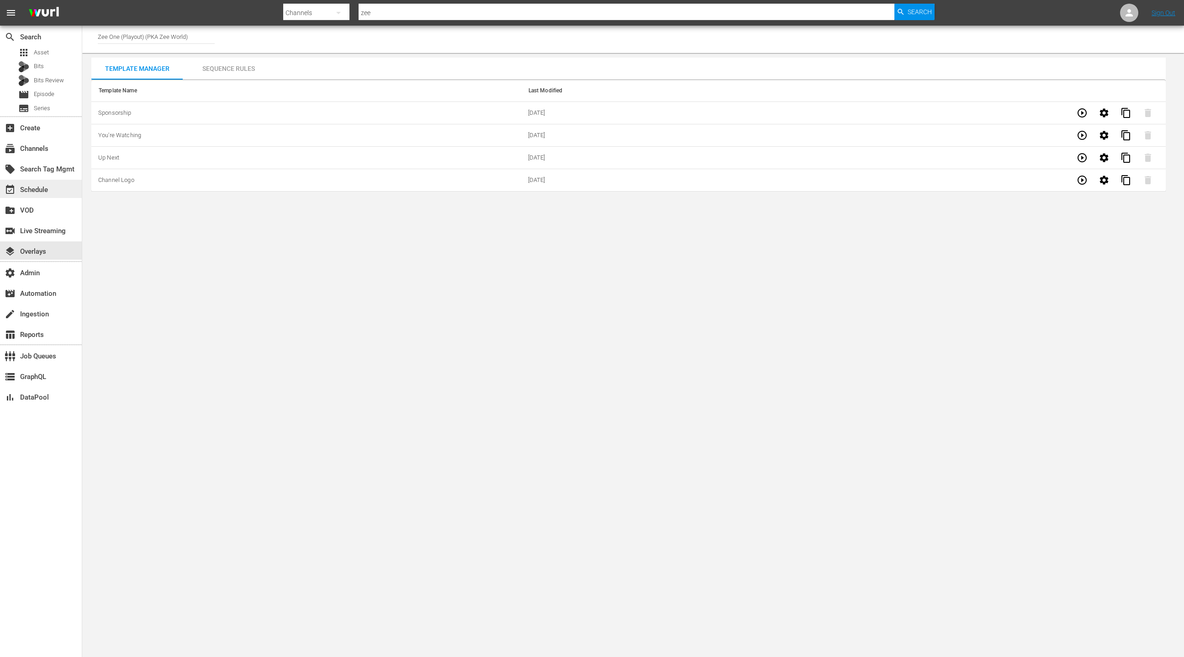
click at [43, 192] on div "event_available Schedule" at bounding box center [25, 188] width 51 height 8
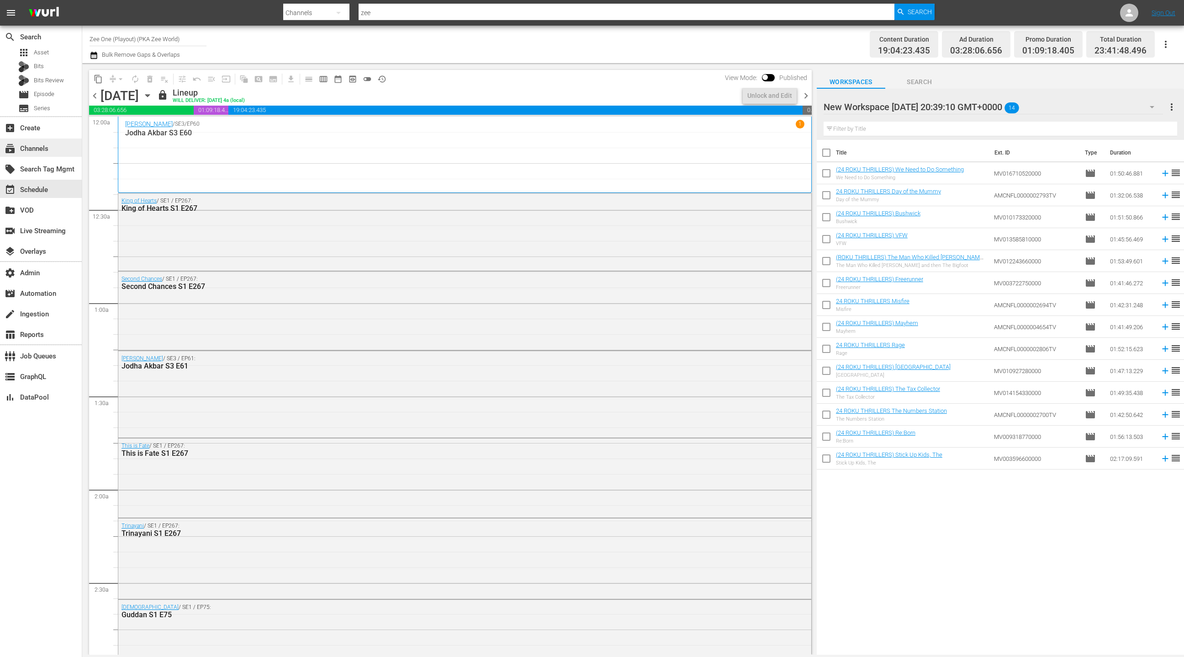
click at [49, 149] on div "subscriptions Channels" at bounding box center [25, 147] width 51 height 8
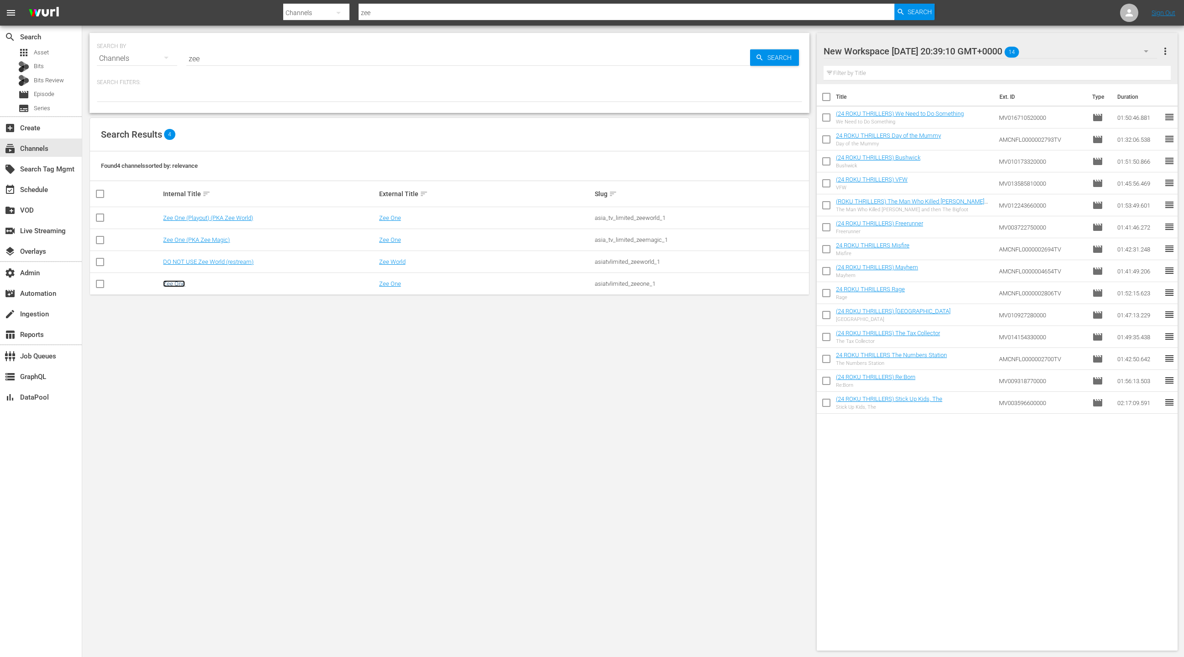
click at [179, 285] on link "Zee One" at bounding box center [174, 283] width 22 height 7
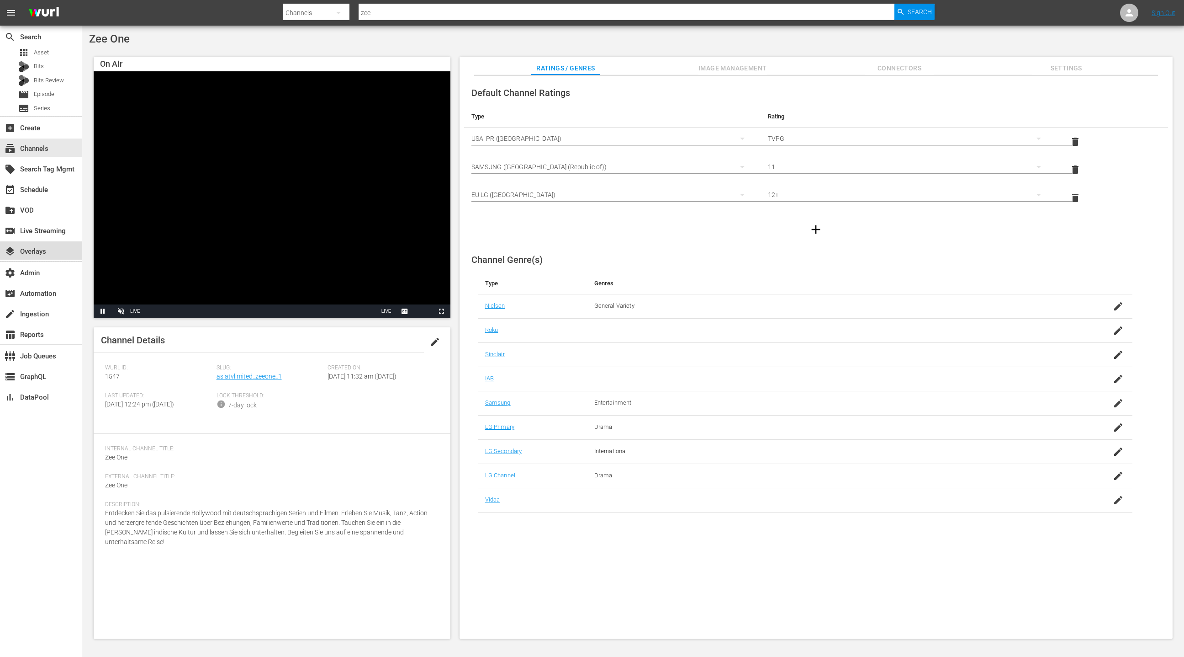
click at [66, 250] on div "layers Overlays" at bounding box center [41, 250] width 82 height 18
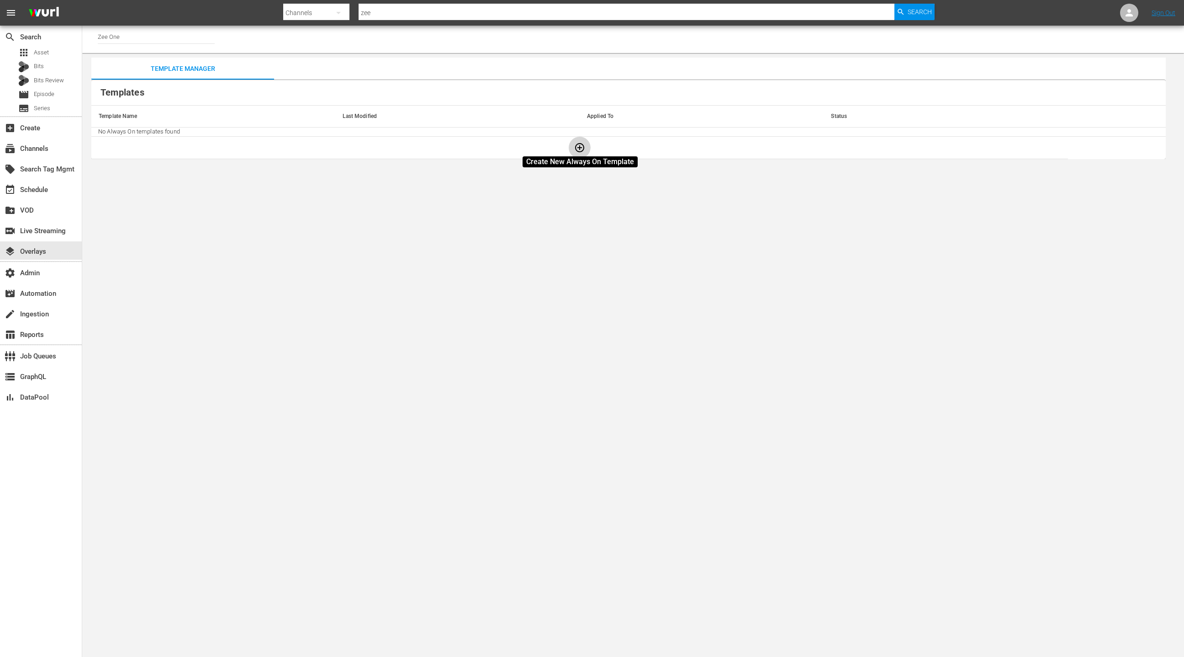
click at [578, 149] on icon "button" at bounding box center [579, 147] width 11 height 11
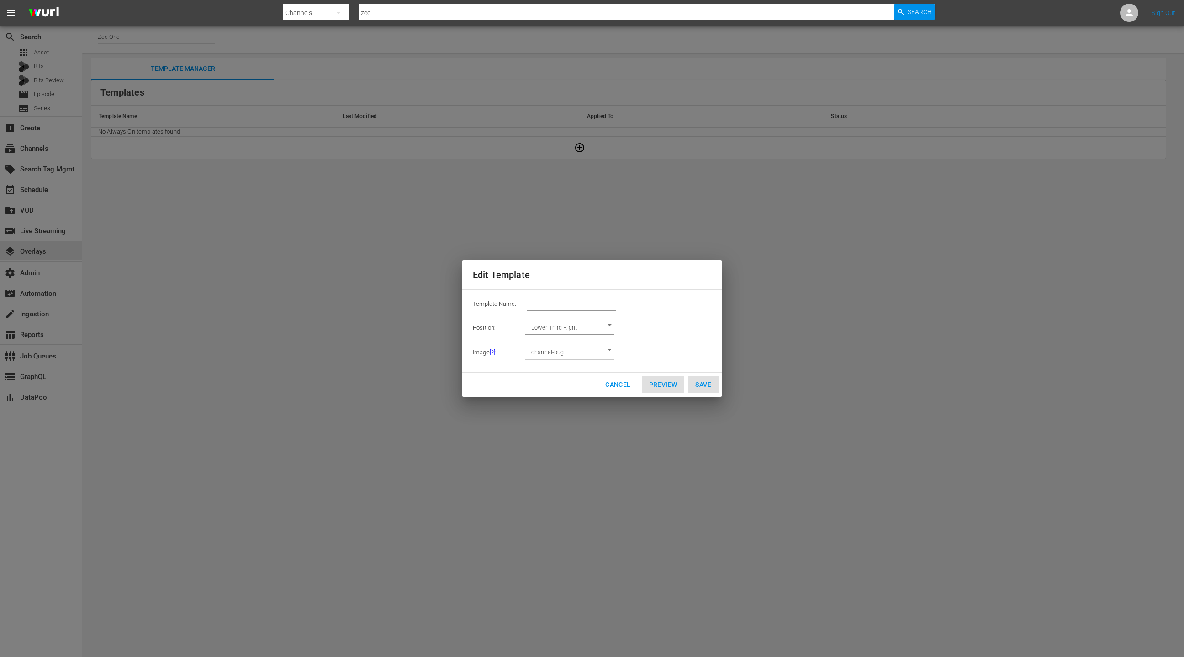
click at [600, 305] on input "text" at bounding box center [571, 303] width 89 height 13
click at [589, 328] on body "menu Search By Channels Search ID, Title, Description, Keywords, or Category ze…" at bounding box center [592, 328] width 1184 height 657
click at [547, 370] on div at bounding box center [592, 328] width 1184 height 657
click at [570, 354] on body "menu Search By Channels Search ID, Title, Description, Keywords, or Category ze…" at bounding box center [592, 328] width 1184 height 657
click at [570, 354] on li "channel-bug" at bounding box center [569, 352] width 90 height 21
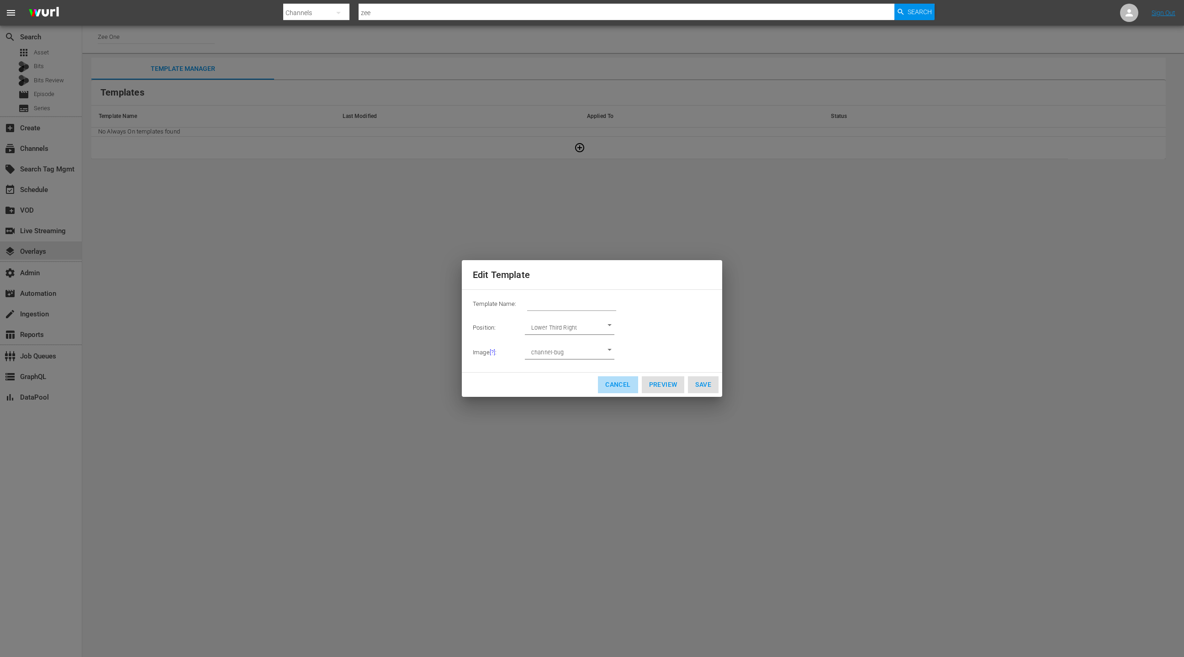
click at [613, 385] on span "Cancel" at bounding box center [617, 384] width 25 height 11
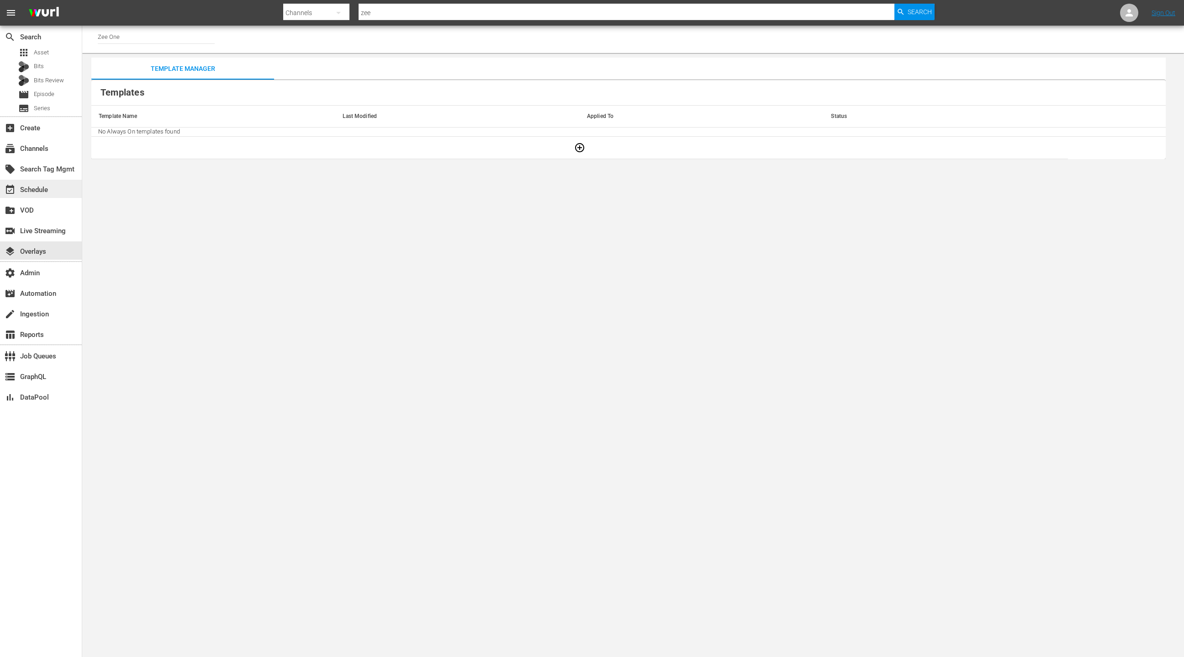
click at [48, 191] on div "event_available Schedule" at bounding box center [25, 188] width 51 height 8
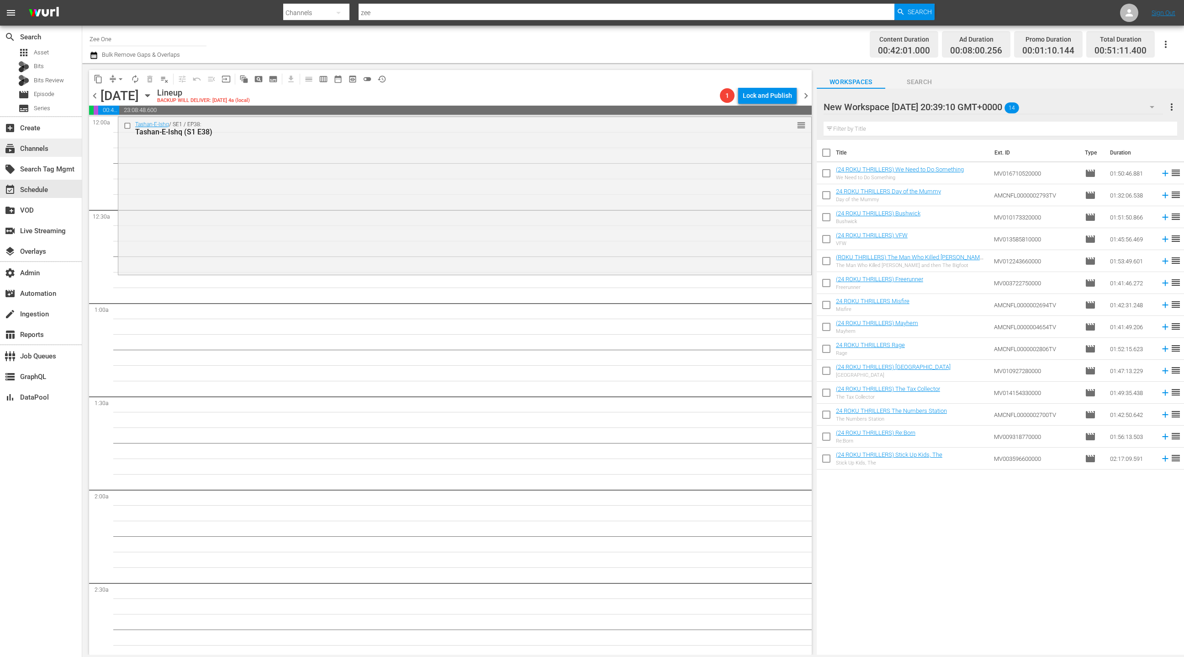
click at [46, 151] on div "subscriptions Channels" at bounding box center [25, 147] width 51 height 8
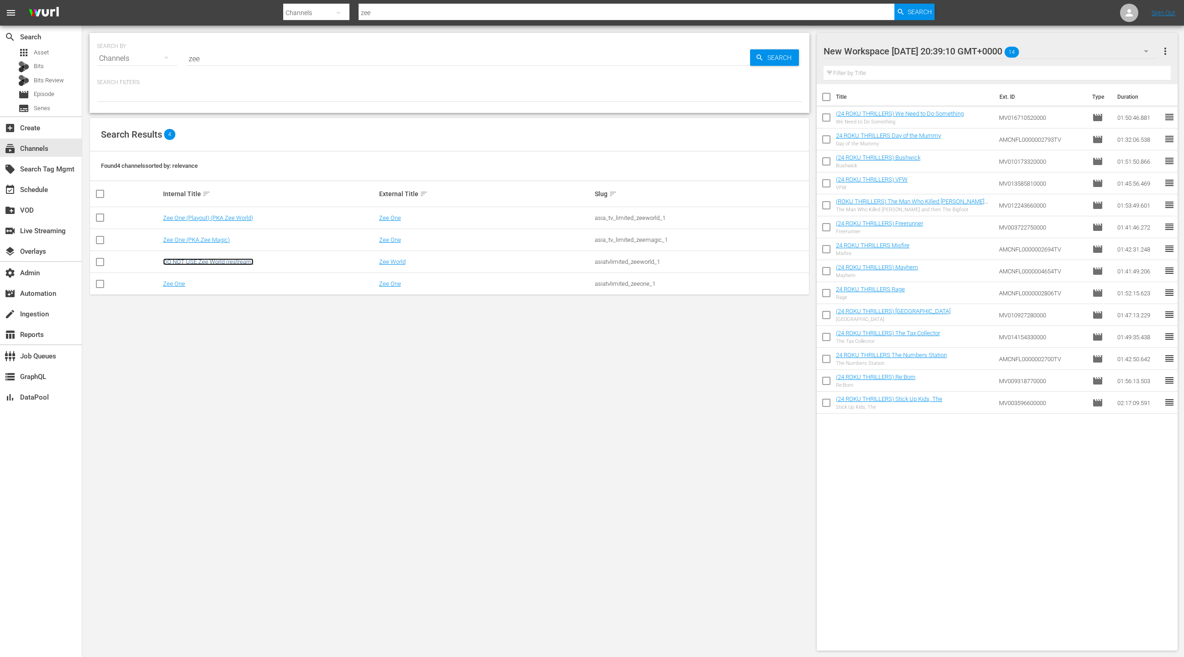
click at [217, 259] on link "DO NOT USE Zee World (restream)" at bounding box center [208, 261] width 90 height 7
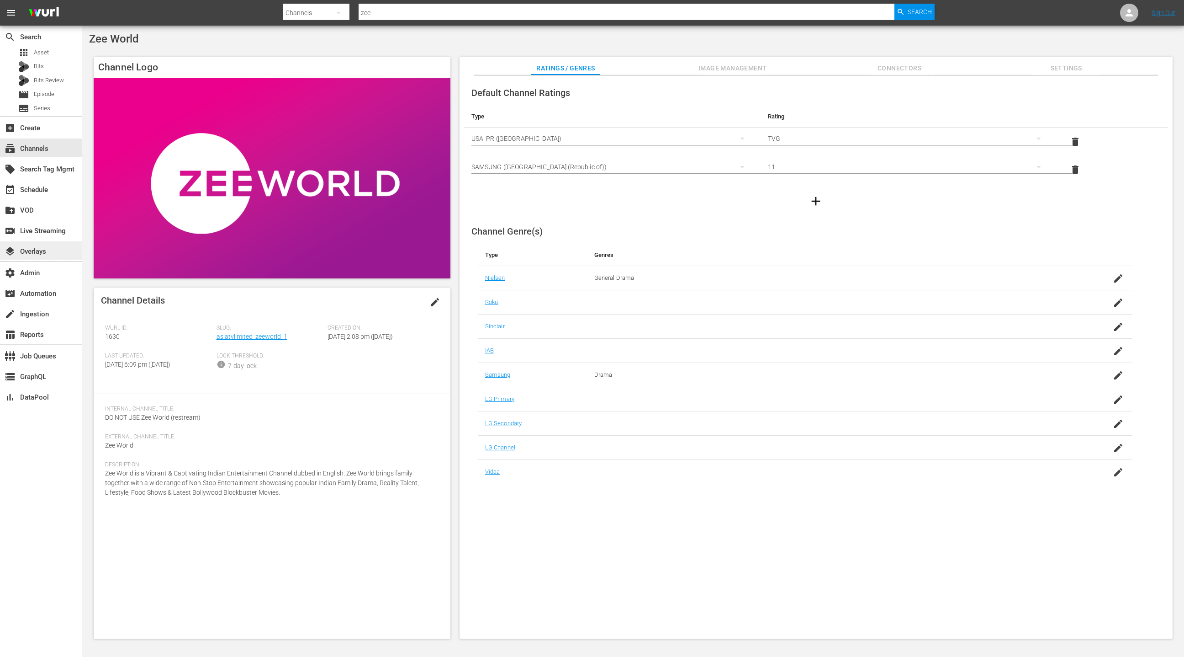
click at [55, 249] on div "layers Overlays" at bounding box center [41, 250] width 82 height 18
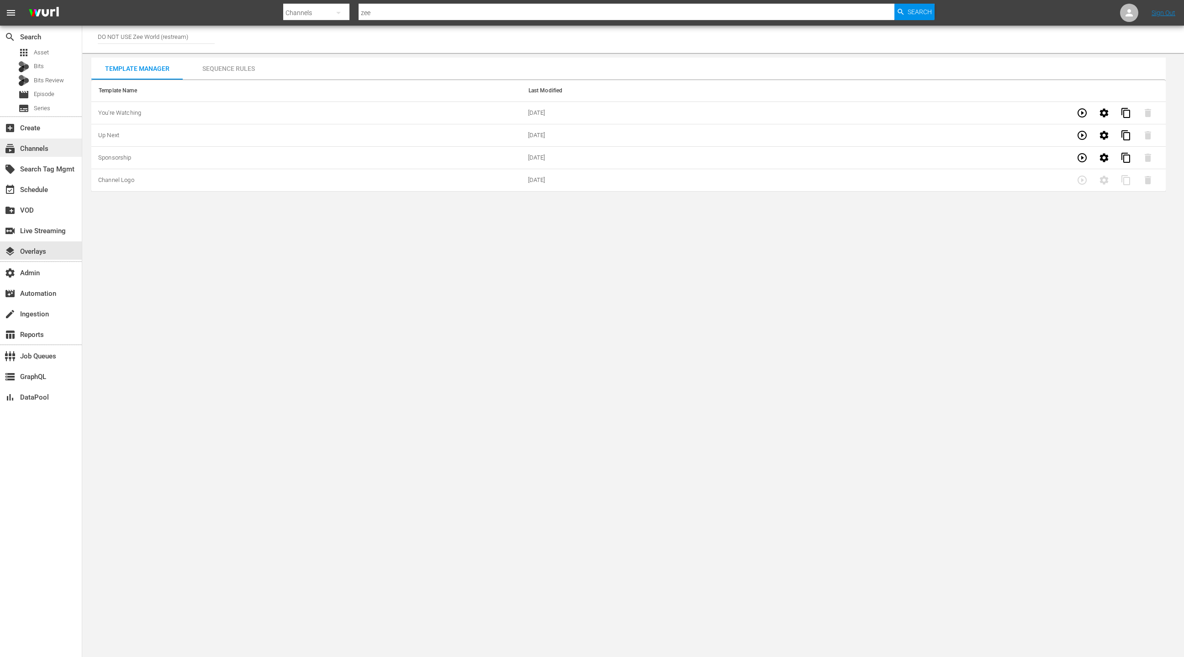
click at [46, 151] on div "subscriptions Channels" at bounding box center [25, 147] width 51 height 8
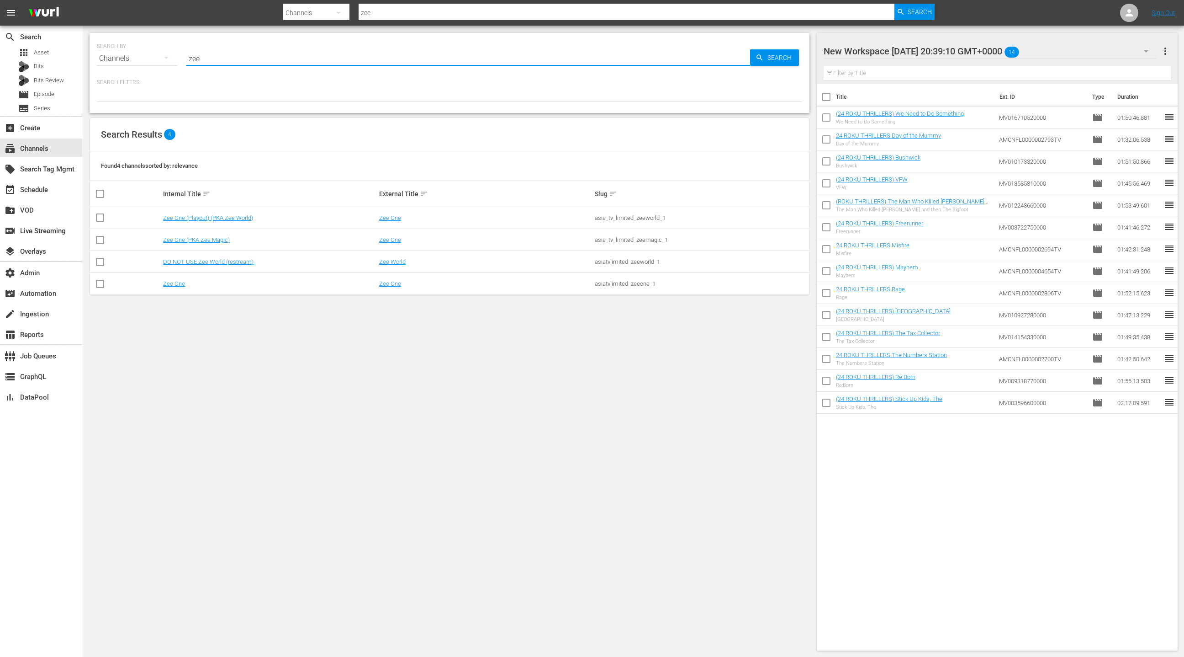
click at [192, 58] on input "zee" at bounding box center [468, 59] width 564 height 22
type input "speedvision"
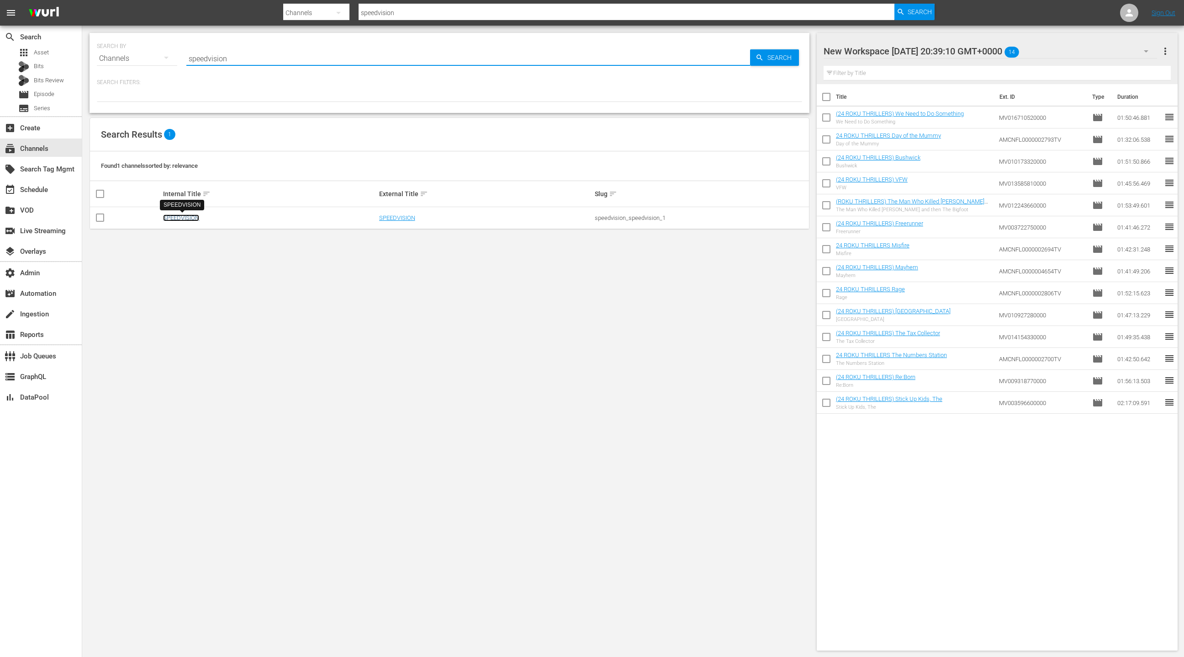
click at [166, 217] on link "SPEEDVISION" at bounding box center [181, 217] width 36 height 7
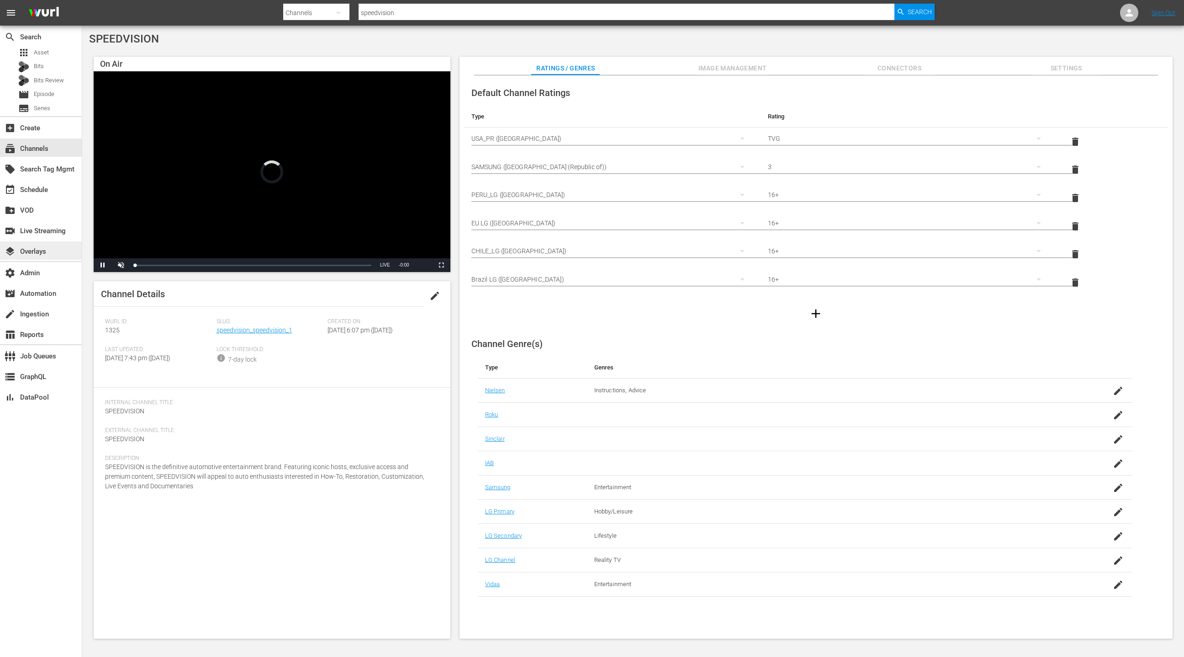
click at [44, 253] on div "layers Overlays" at bounding box center [25, 250] width 51 height 8
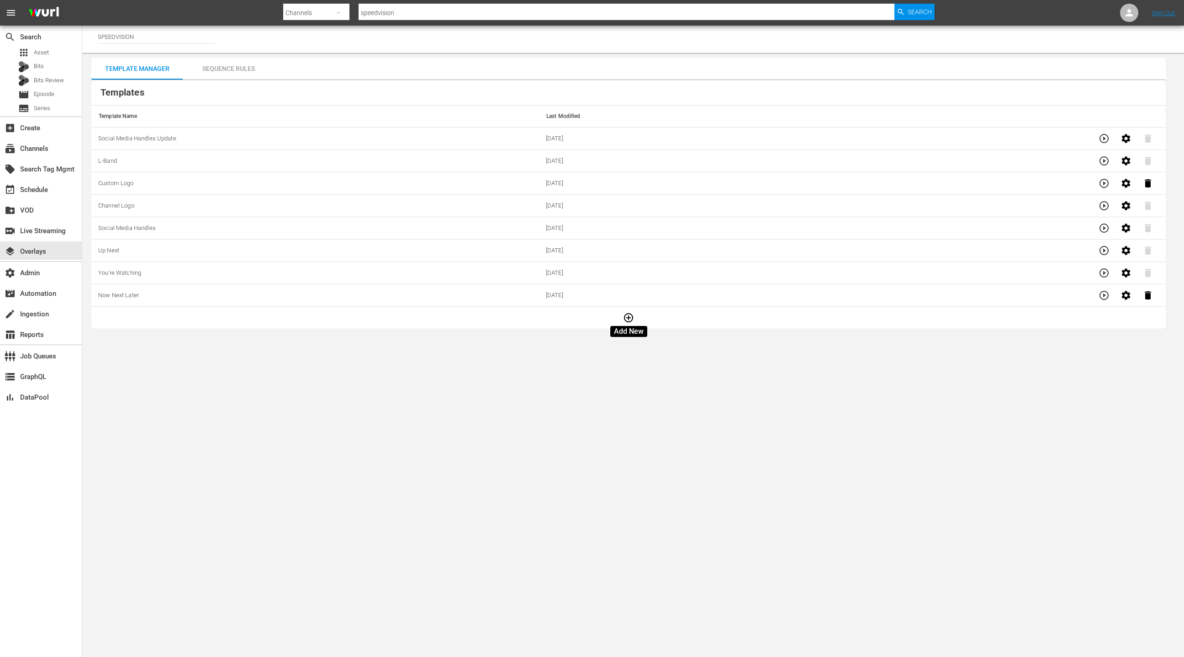
click at [626, 315] on icon "button" at bounding box center [628, 317] width 11 height 11
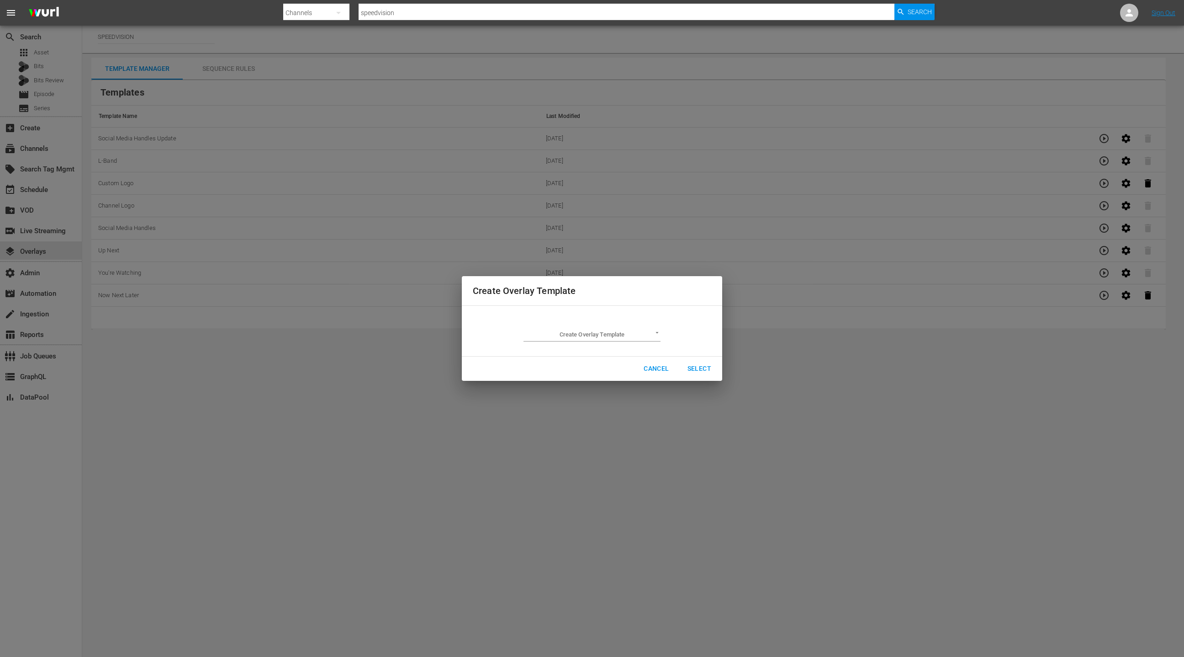
click at [628, 333] on body "menu Search By Channels Search ID, Title, Description, Keywords, or Category sp…" at bounding box center [592, 328] width 1184 height 657
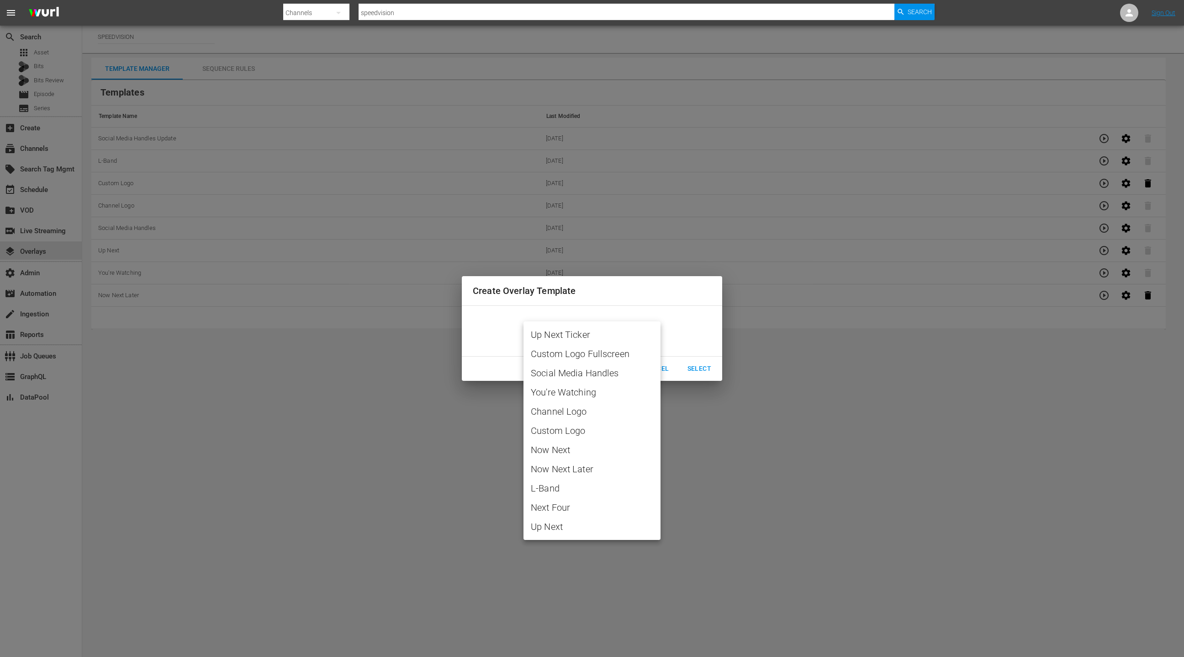
click at [663, 370] on div at bounding box center [592, 328] width 1184 height 657
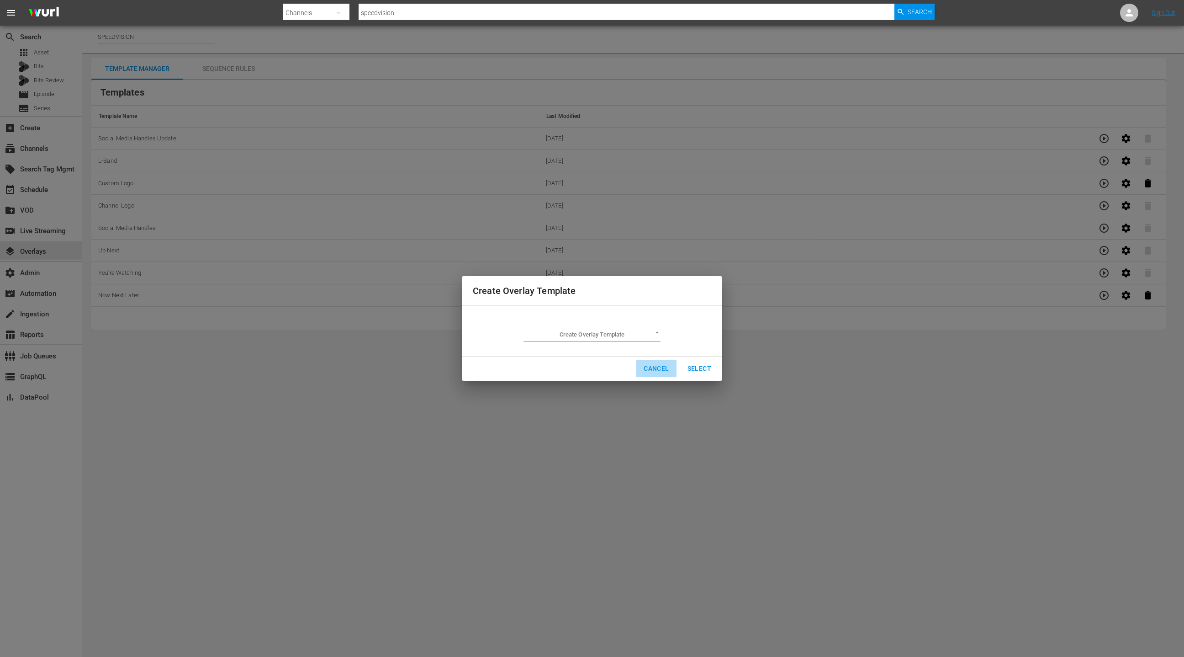
click at [663, 370] on span "Cancel" at bounding box center [656, 368] width 25 height 11
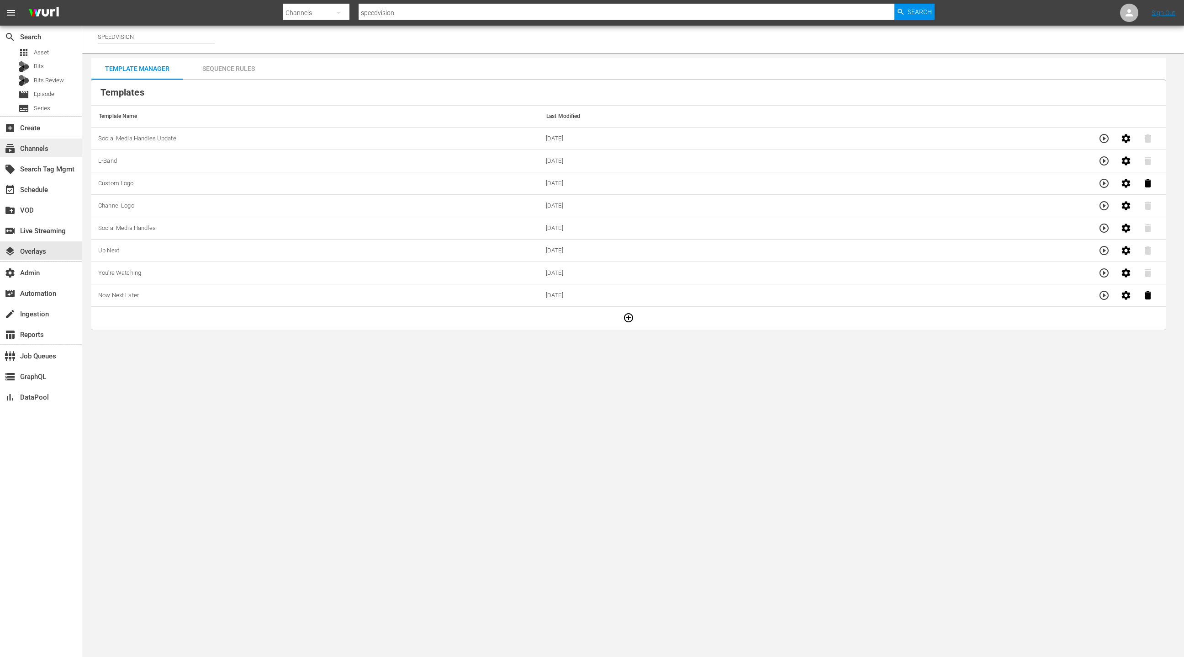
click at [47, 151] on div "subscriptions Channels" at bounding box center [25, 147] width 51 height 8
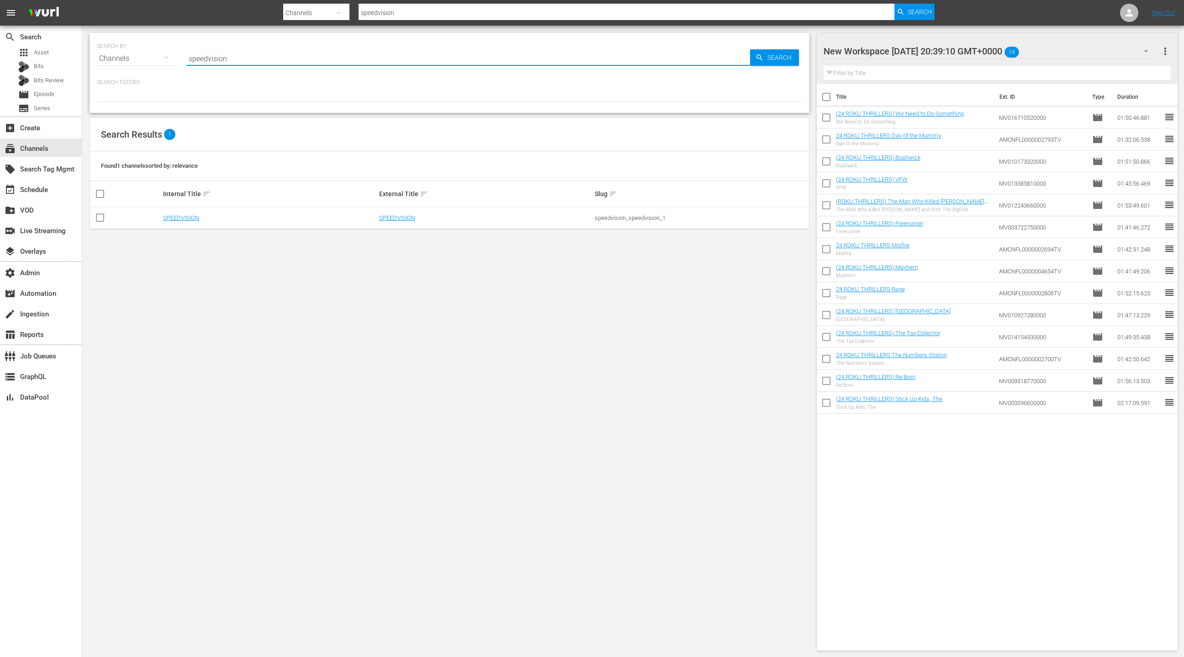
click at [212, 58] on input "speedvision" at bounding box center [468, 59] width 564 height 22
type input "zee"
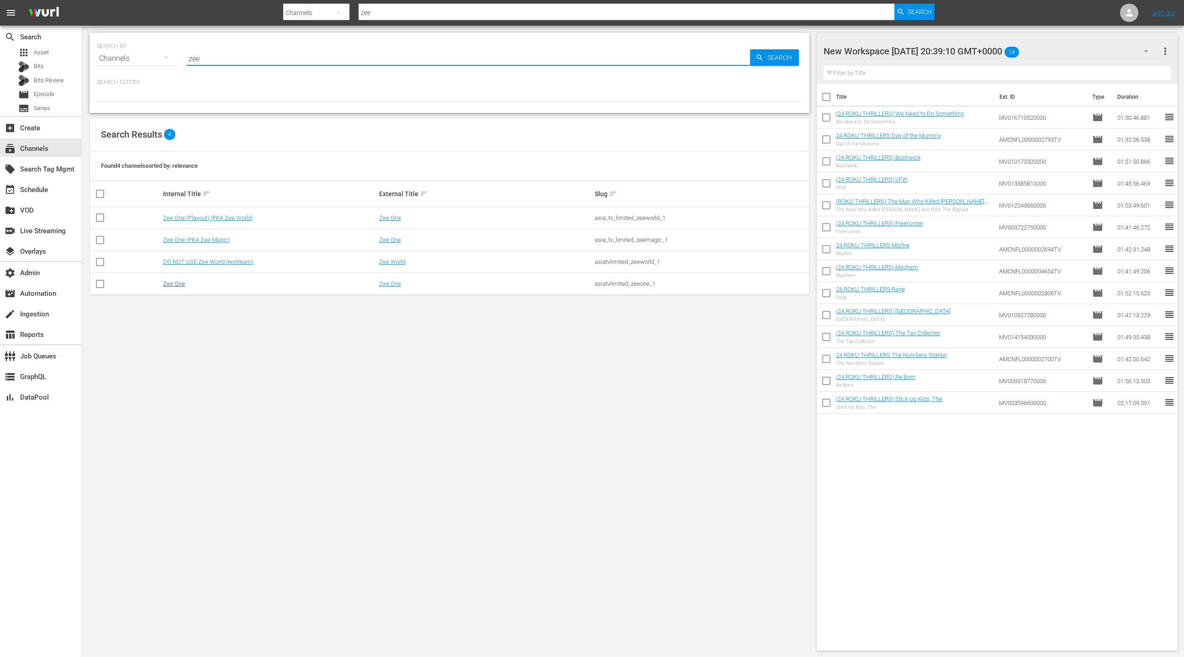
type input "zee"
click at [174, 282] on link "Zee One" at bounding box center [174, 283] width 22 height 7
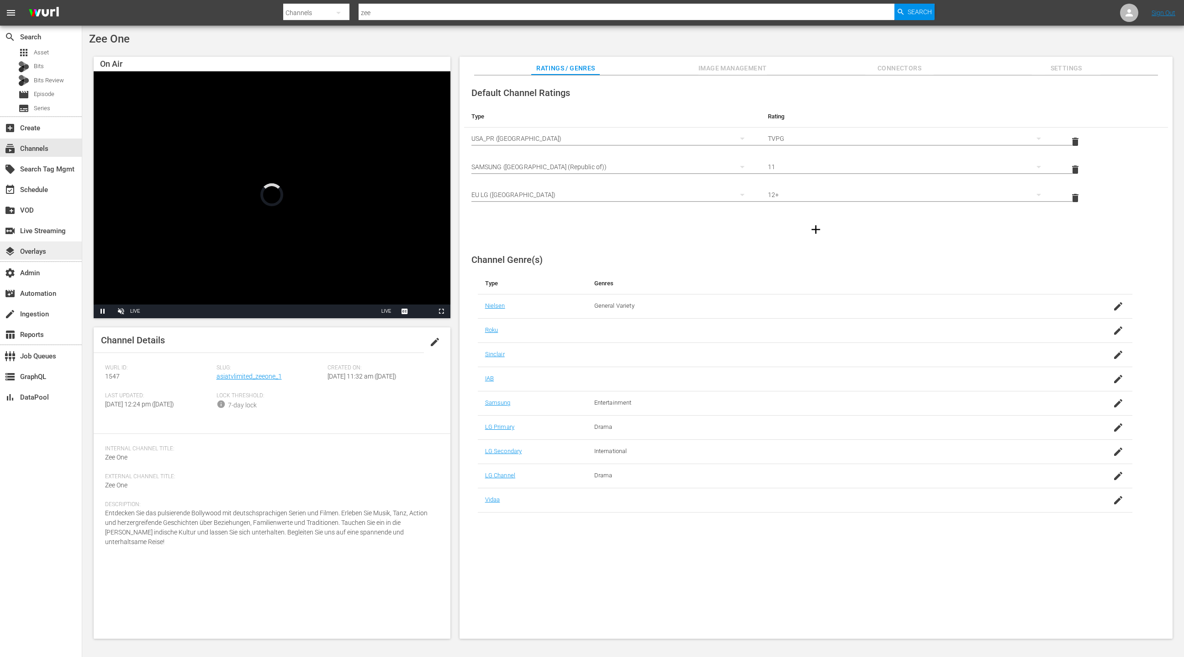
click at [42, 254] on div "layers Overlays" at bounding box center [25, 250] width 51 height 8
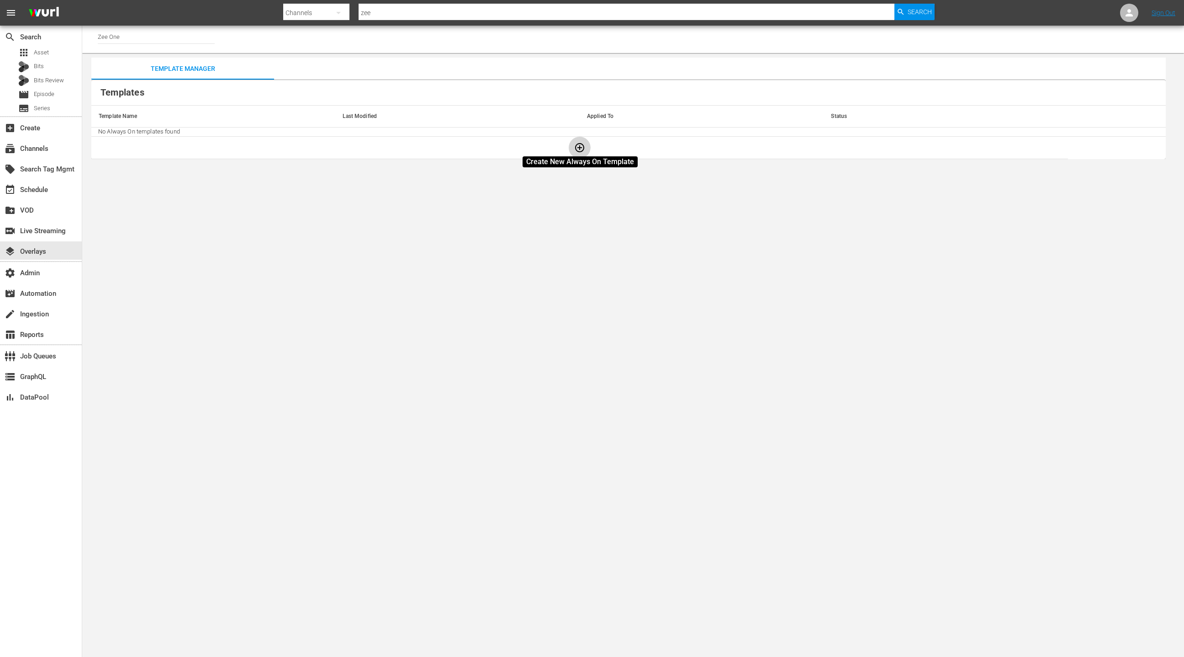
click at [578, 149] on icon "button" at bounding box center [579, 147] width 11 height 11
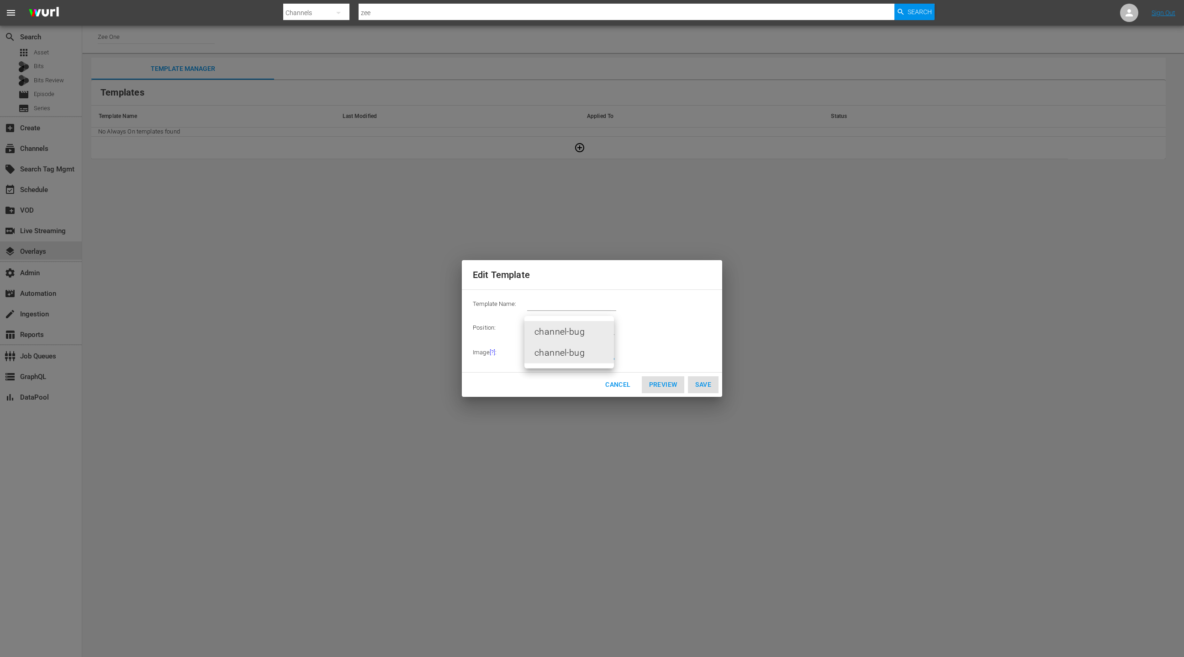
click at [577, 354] on body "menu Search By Channels Search ID, Title, Description, Keywords, or Category ze…" at bounding box center [592, 328] width 1184 height 657
click at [577, 354] on li "channel-bug" at bounding box center [569, 352] width 90 height 21
click at [577, 352] on body "menu Search By Channels Search ID, Title, Description, Keywords, or Category ze…" at bounding box center [592, 328] width 1184 height 657
click at [576, 354] on li "channel-bug" at bounding box center [569, 352] width 90 height 21
click at [569, 302] on input "text" at bounding box center [571, 303] width 89 height 13
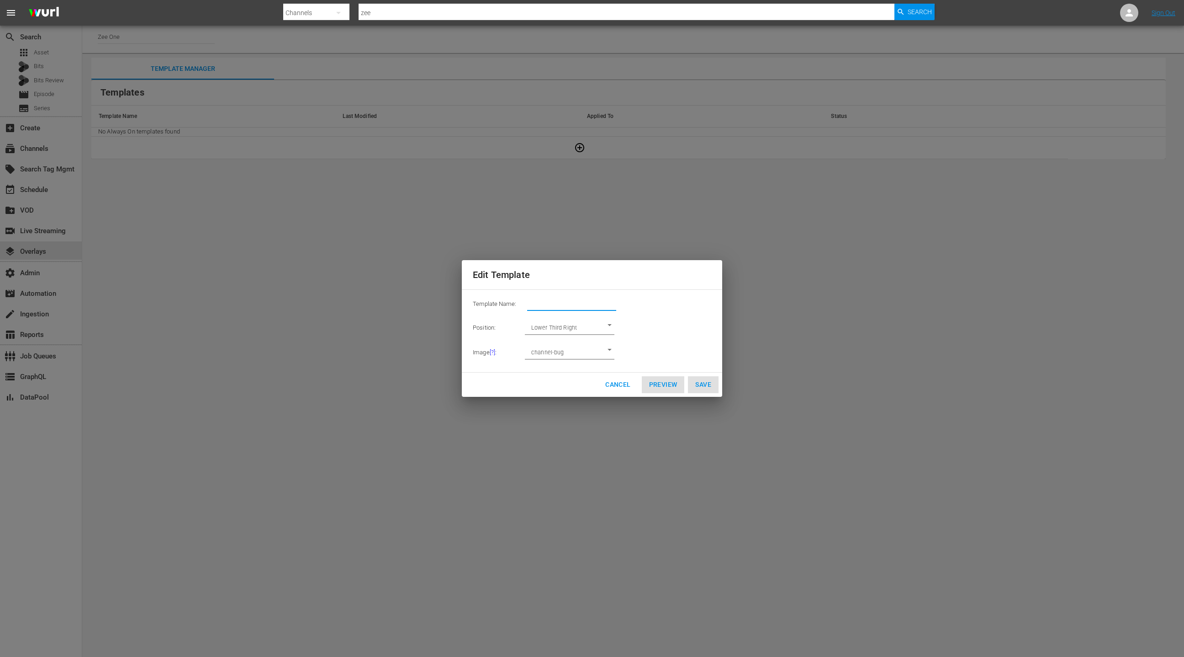
click at [577, 330] on body "menu Search By Channels Search ID, Title, Description, Keywords, or Category ze…" at bounding box center [592, 328] width 1184 height 657
click at [577, 355] on div at bounding box center [592, 328] width 1184 height 657
click at [570, 307] on input "text" at bounding box center [571, 303] width 89 height 13
click at [614, 387] on span "Cancel" at bounding box center [617, 384] width 25 height 11
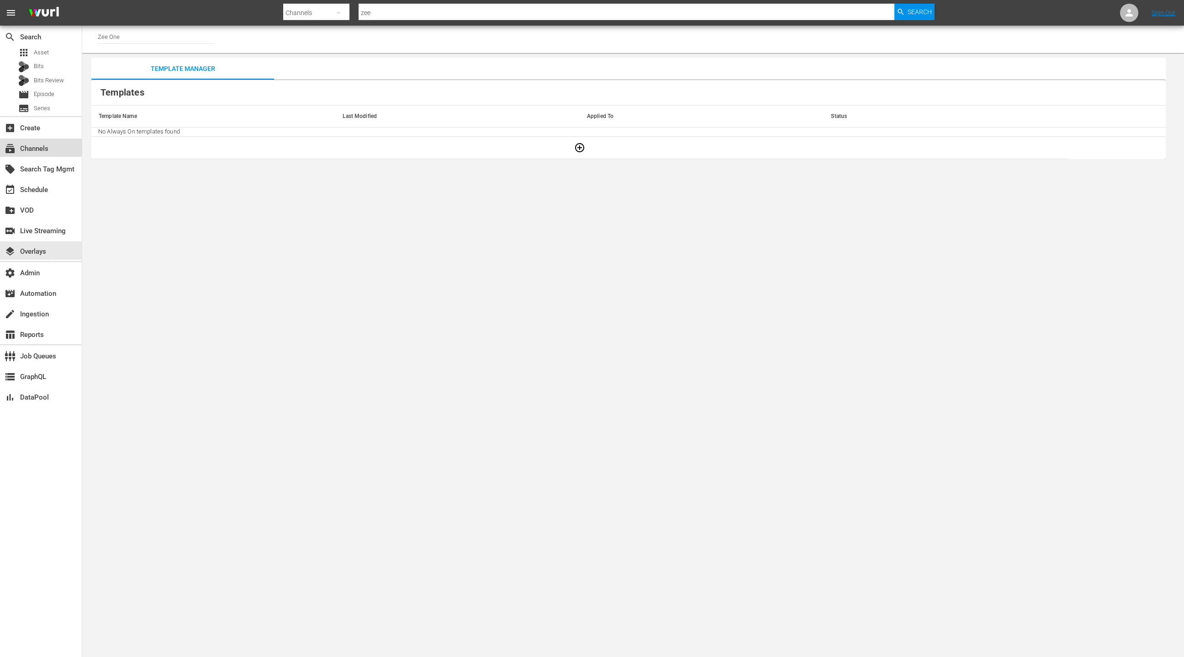
click at [44, 151] on div "subscriptions Channels" at bounding box center [25, 147] width 51 height 8
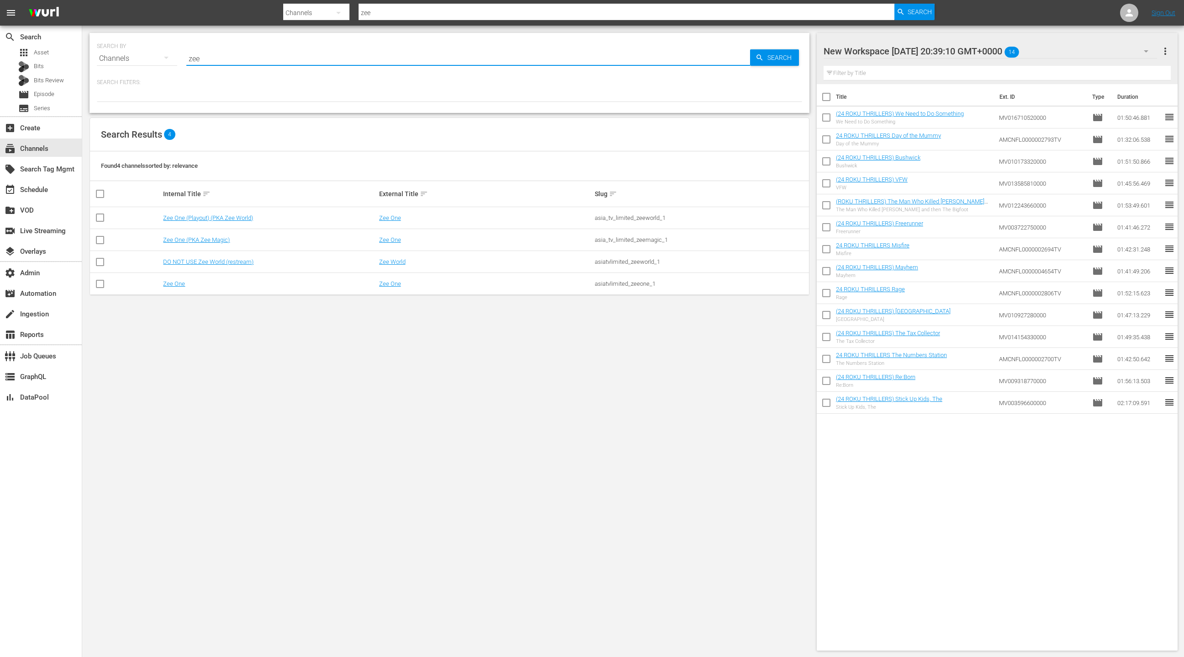
click at [207, 59] on input "zee" at bounding box center [468, 59] width 564 height 22
type input "speedvision"
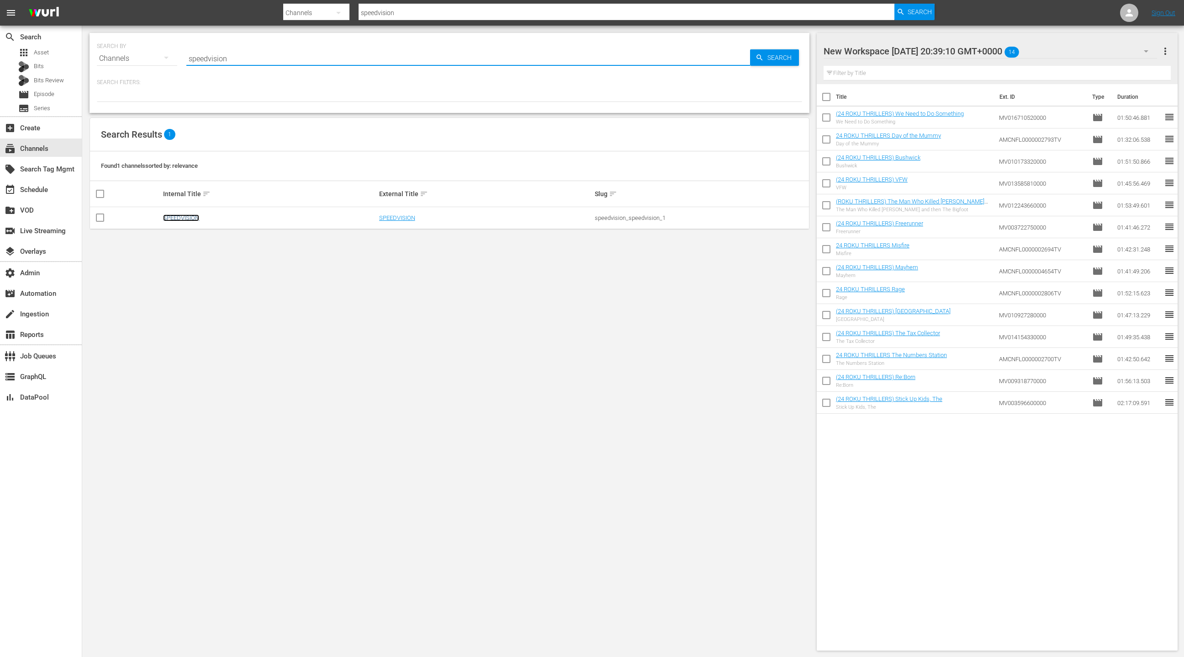
click at [187, 219] on link "SPEEDVISION" at bounding box center [181, 217] width 36 height 7
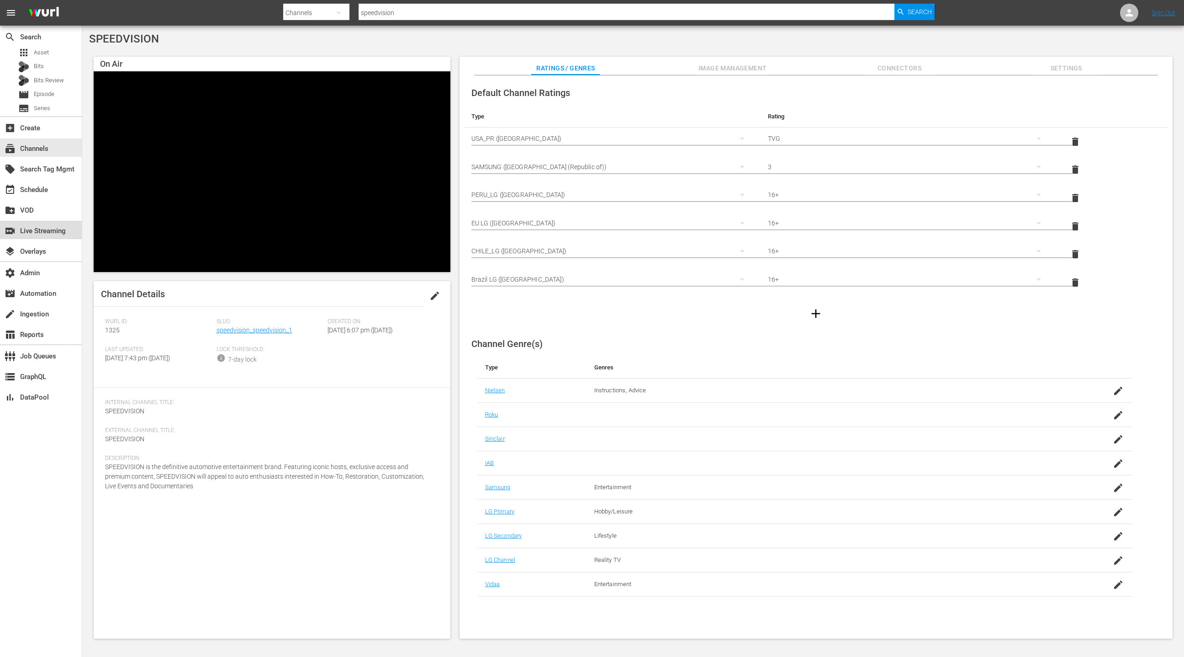
click at [53, 237] on div "switch_video Live Streaming" at bounding box center [41, 230] width 82 height 18
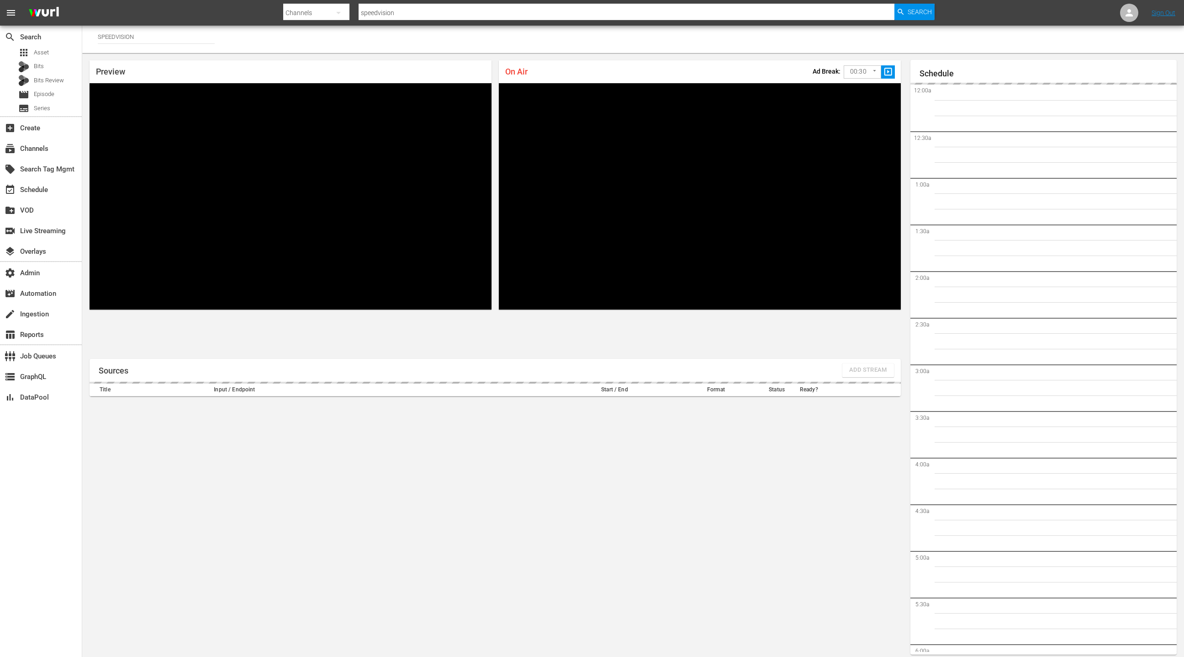
scroll to position [5, 0]
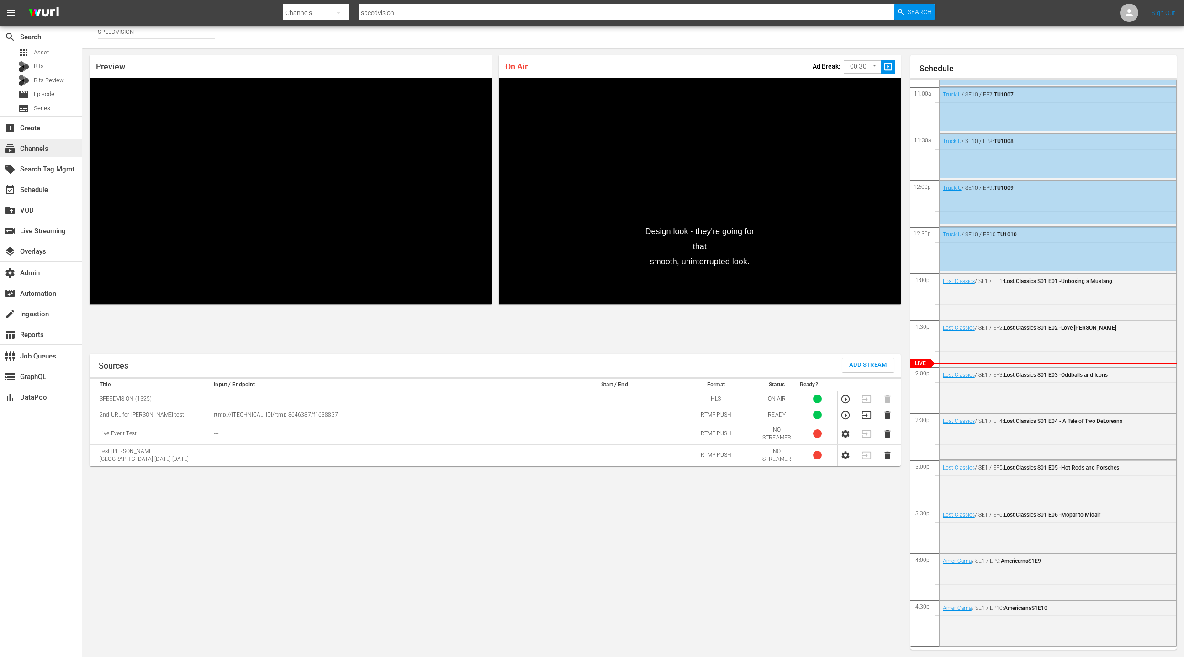
click at [38, 146] on div "subscriptions Channels" at bounding box center [25, 147] width 51 height 8
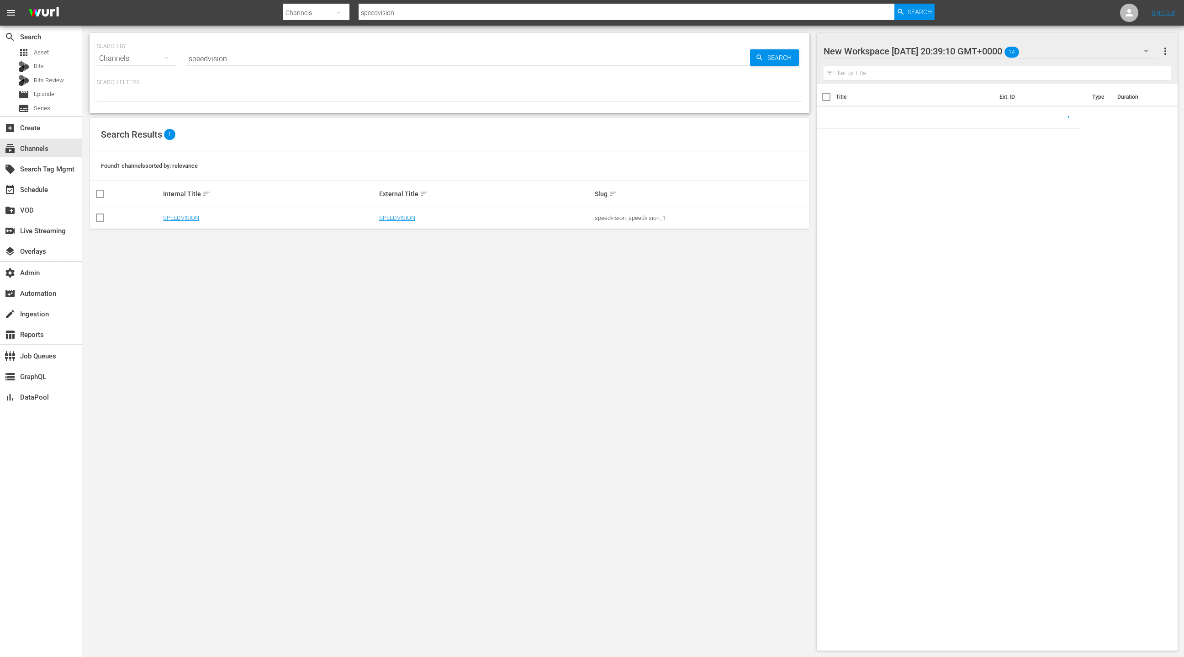
click at [201, 58] on input "speedvision" at bounding box center [468, 59] width 564 height 22
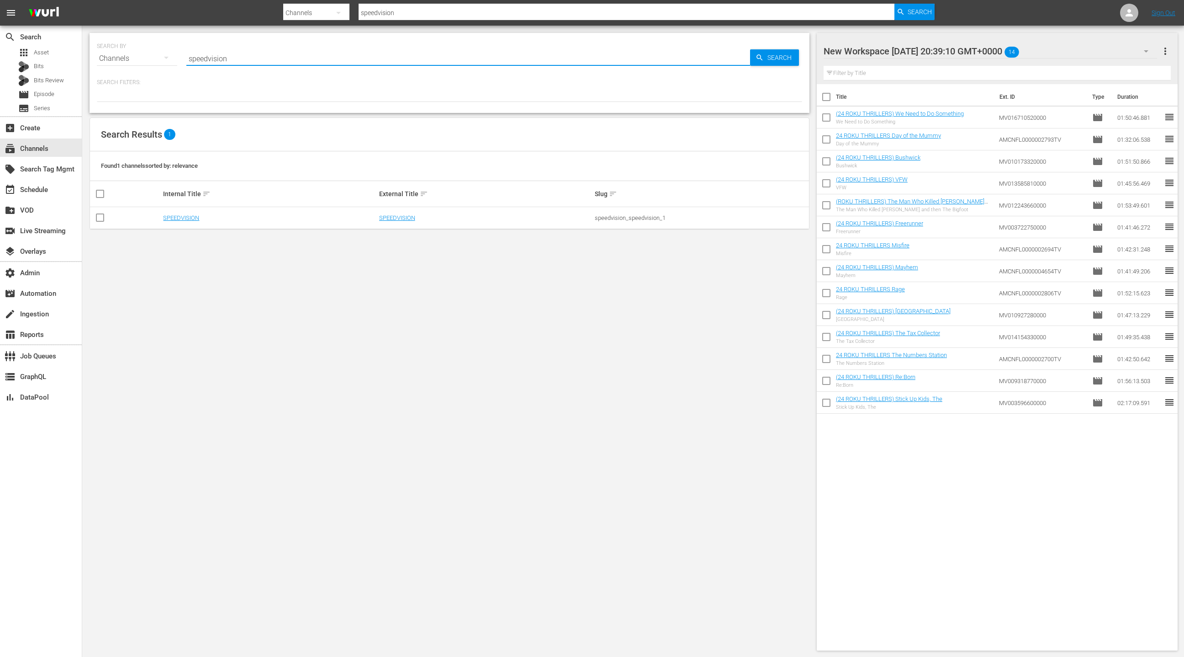
click at [201, 58] on input "speedvision" at bounding box center [468, 59] width 564 height 22
type input "anime"
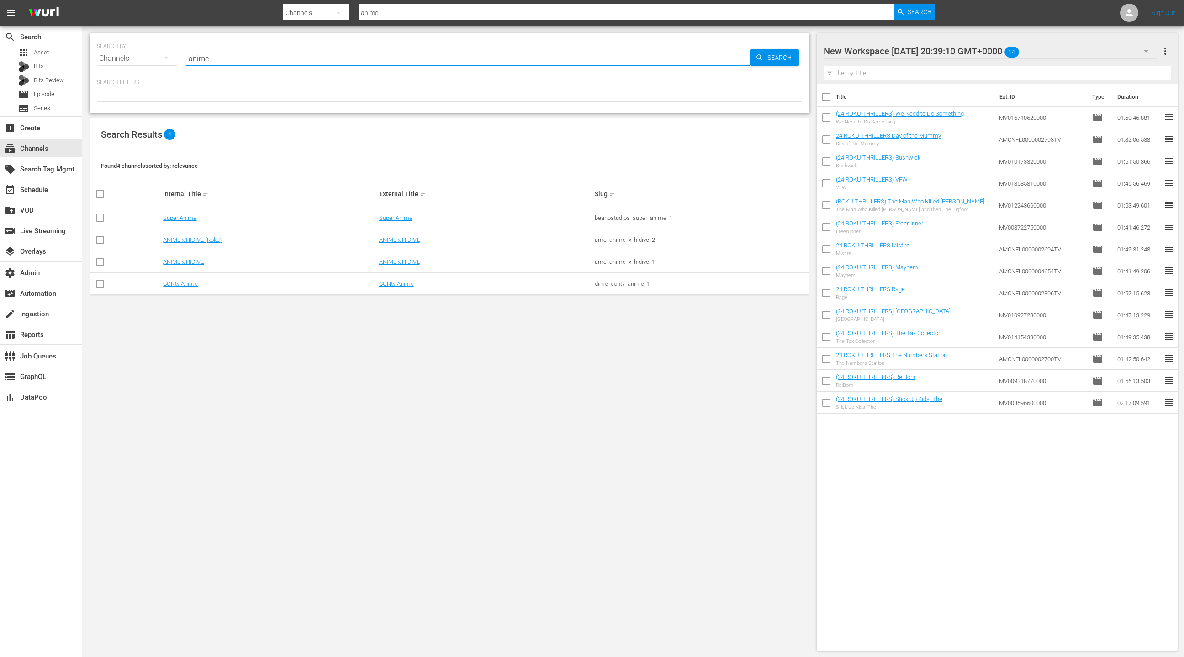
type input "anime"
